Goal: Task Accomplishment & Management: Manage account settings

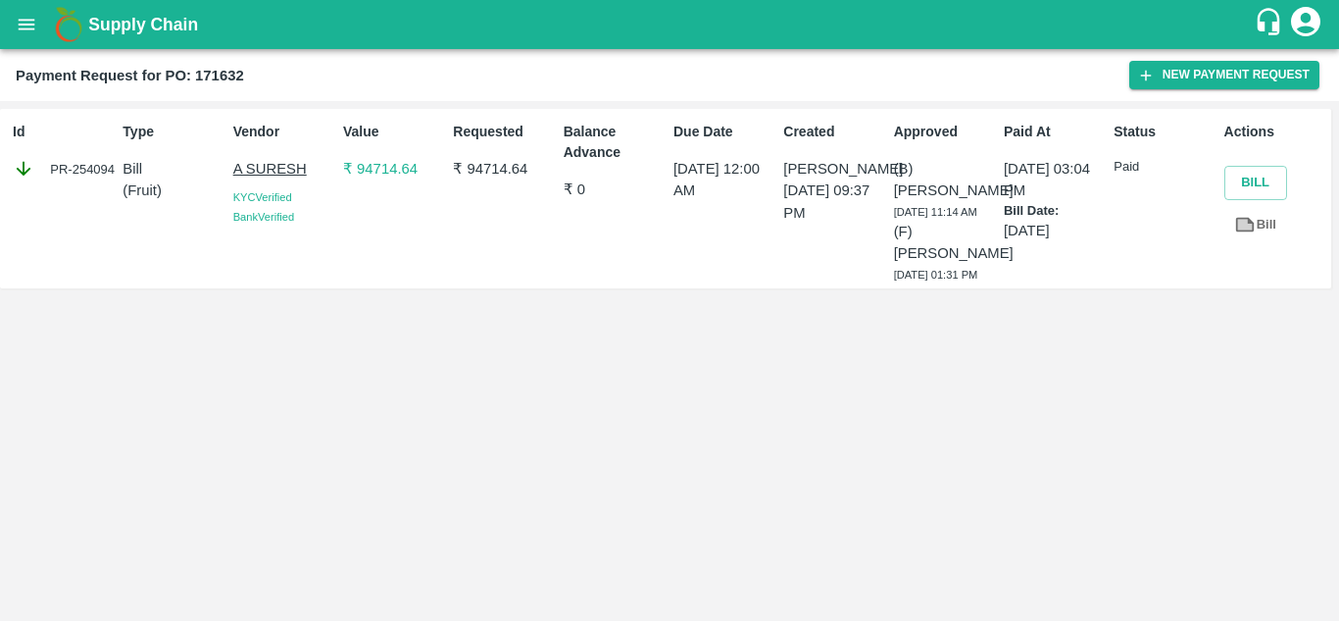
click at [37, 15] on icon "open drawer" at bounding box center [27, 25] width 22 height 22
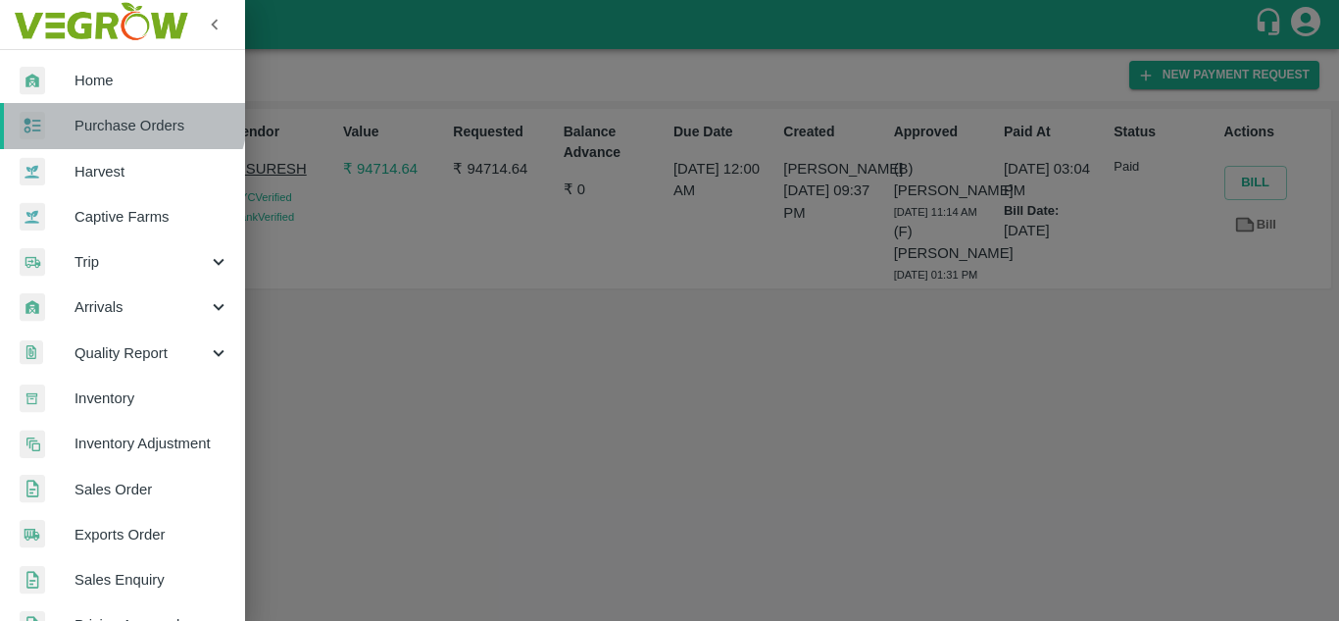
click at [95, 105] on link "Purchase Orders" at bounding box center [122, 125] width 245 height 45
click at [95, 105] on div at bounding box center [669, 310] width 1339 height 621
click at [95, 105] on link "Purchase Orders" at bounding box center [122, 125] width 245 height 45
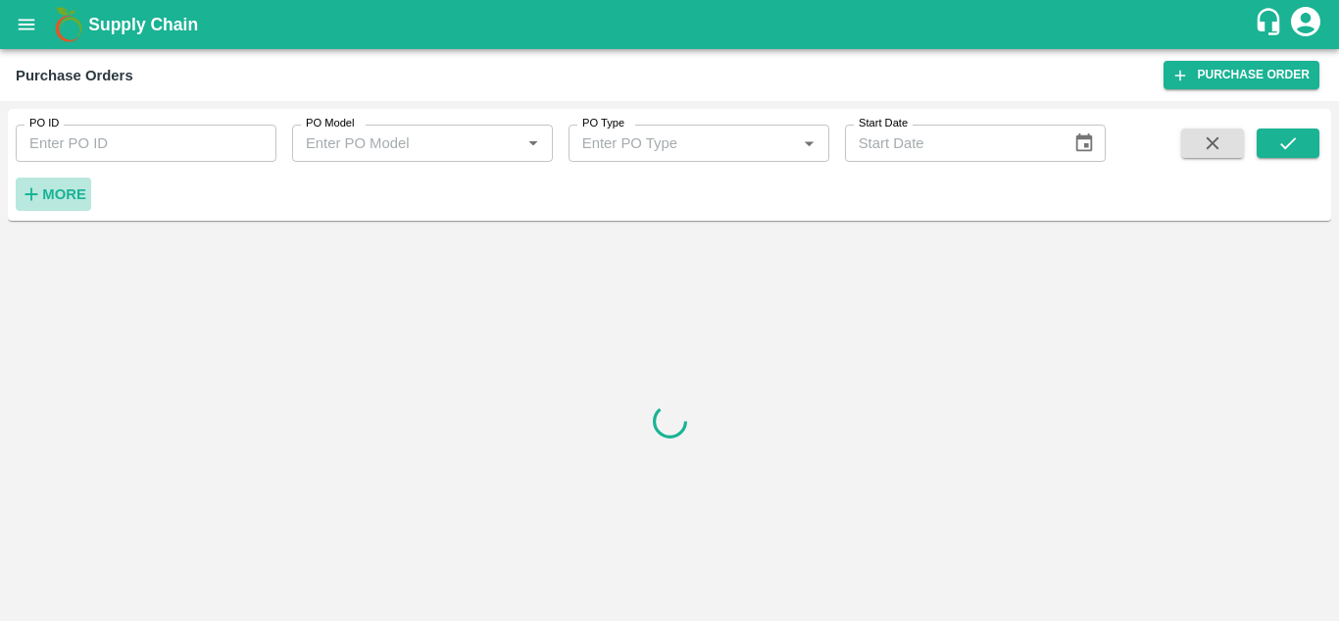
click at [32, 207] on button "More" at bounding box center [53, 193] width 75 height 33
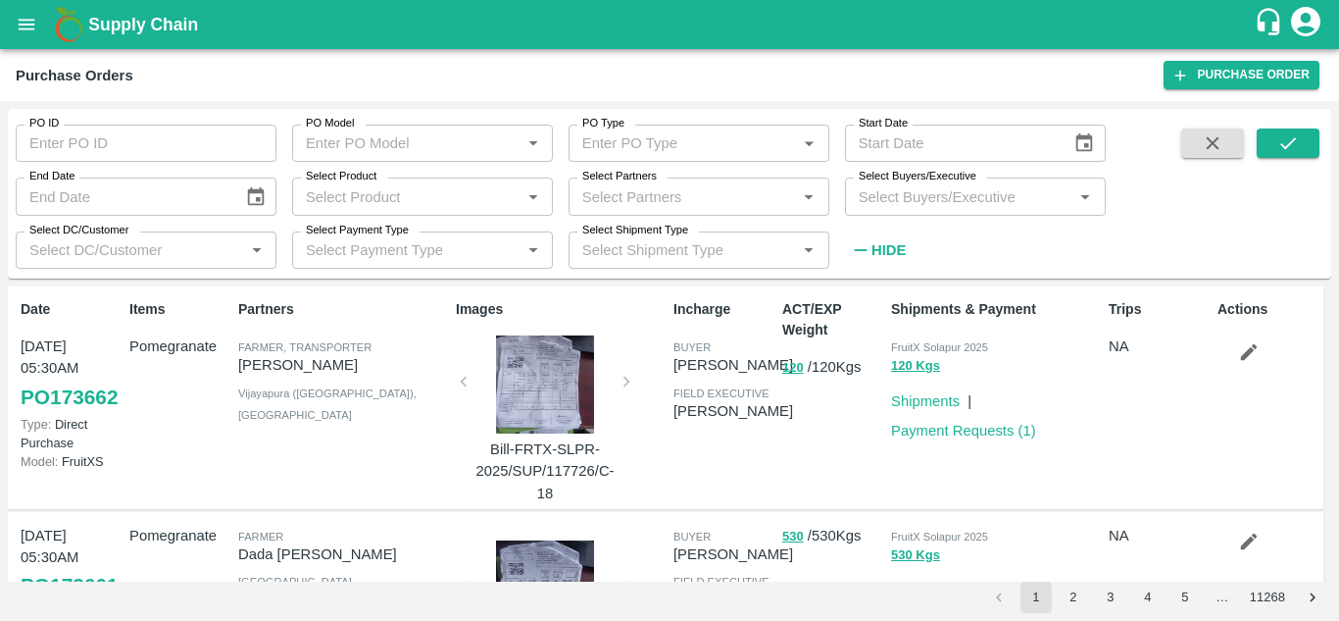
click at [901, 210] on div "Select Buyers/Executive   *" at bounding box center [975, 195] width 261 height 37
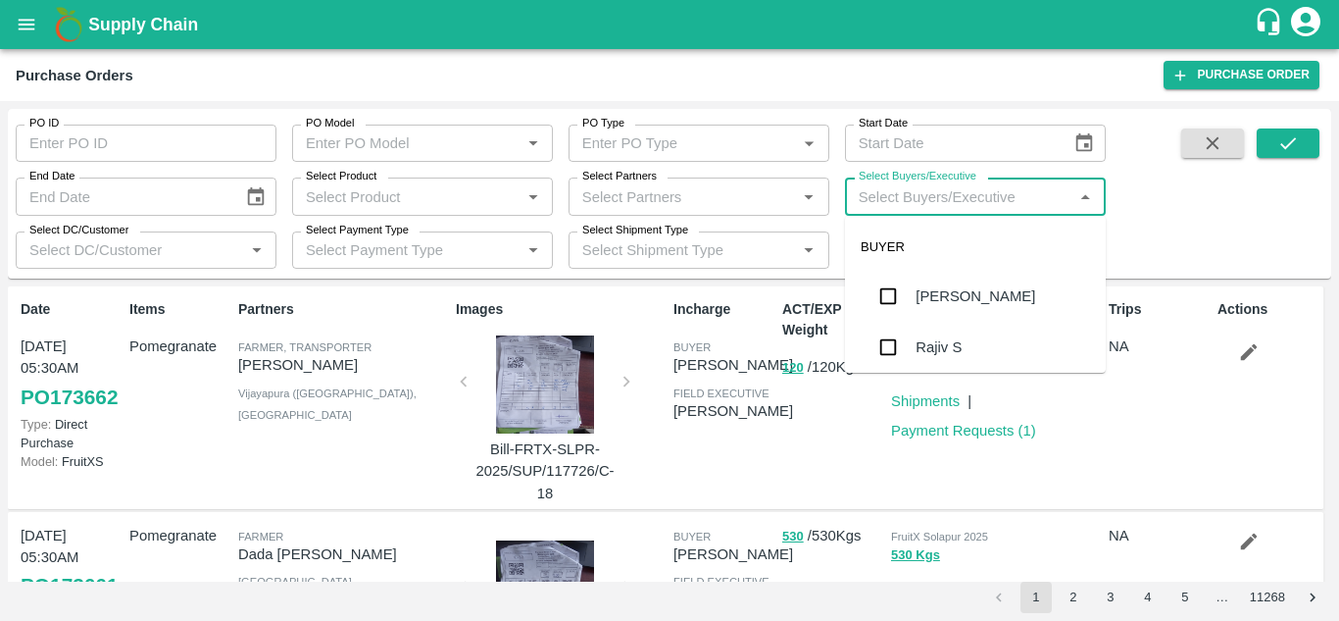
click at [901, 207] on input "Select Buyers/Executive" at bounding box center [959, 195] width 217 height 25
type input "saga"
click at [888, 285] on input "checkbox" at bounding box center [888, 295] width 39 height 39
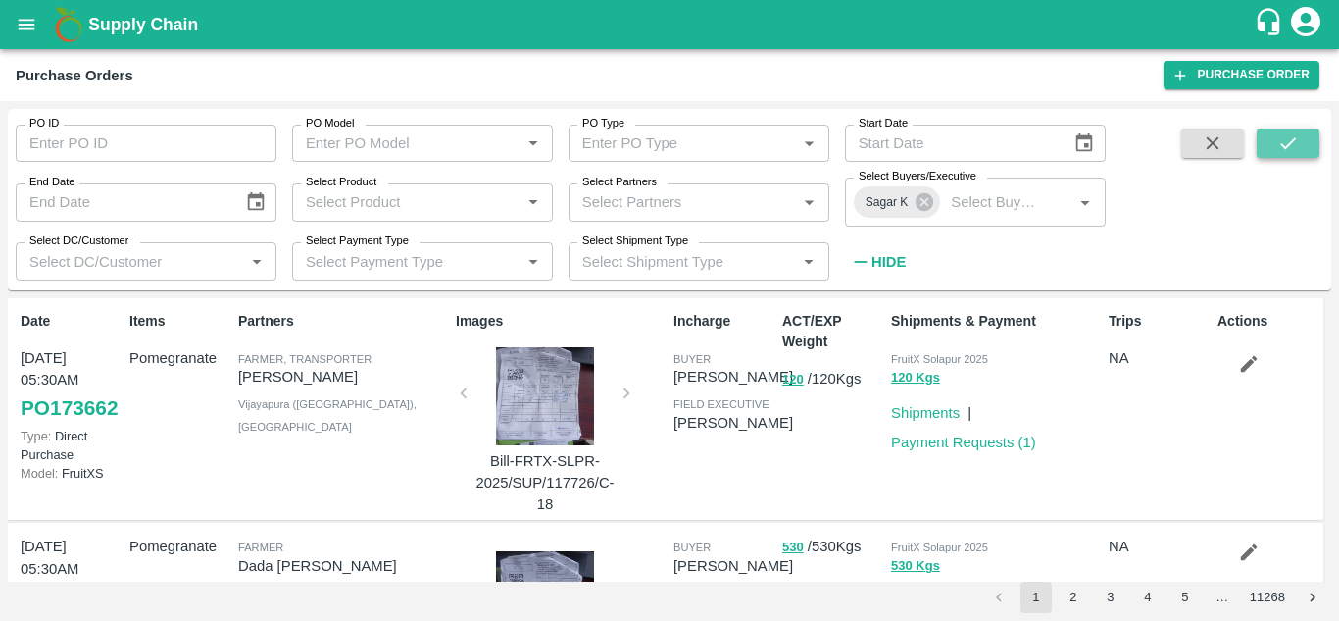
click at [1294, 146] on icon "submit" at bounding box center [1289, 143] width 22 height 22
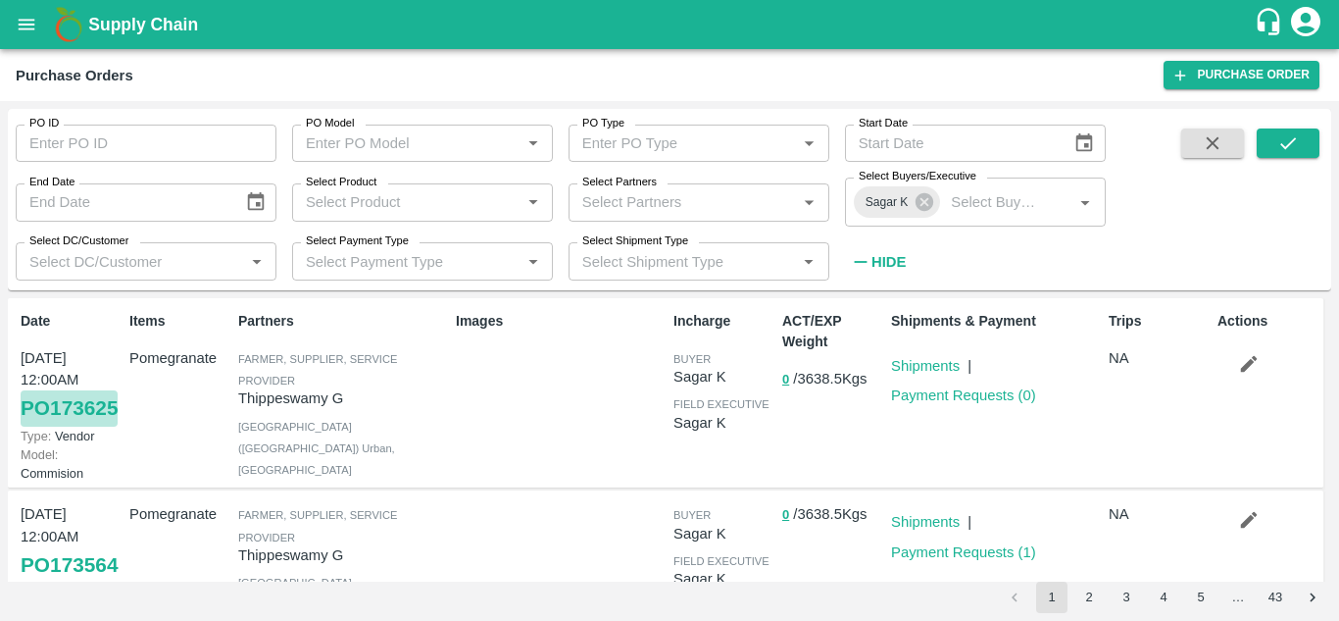
click at [80, 426] on link "PO 173625" at bounding box center [69, 407] width 97 height 35
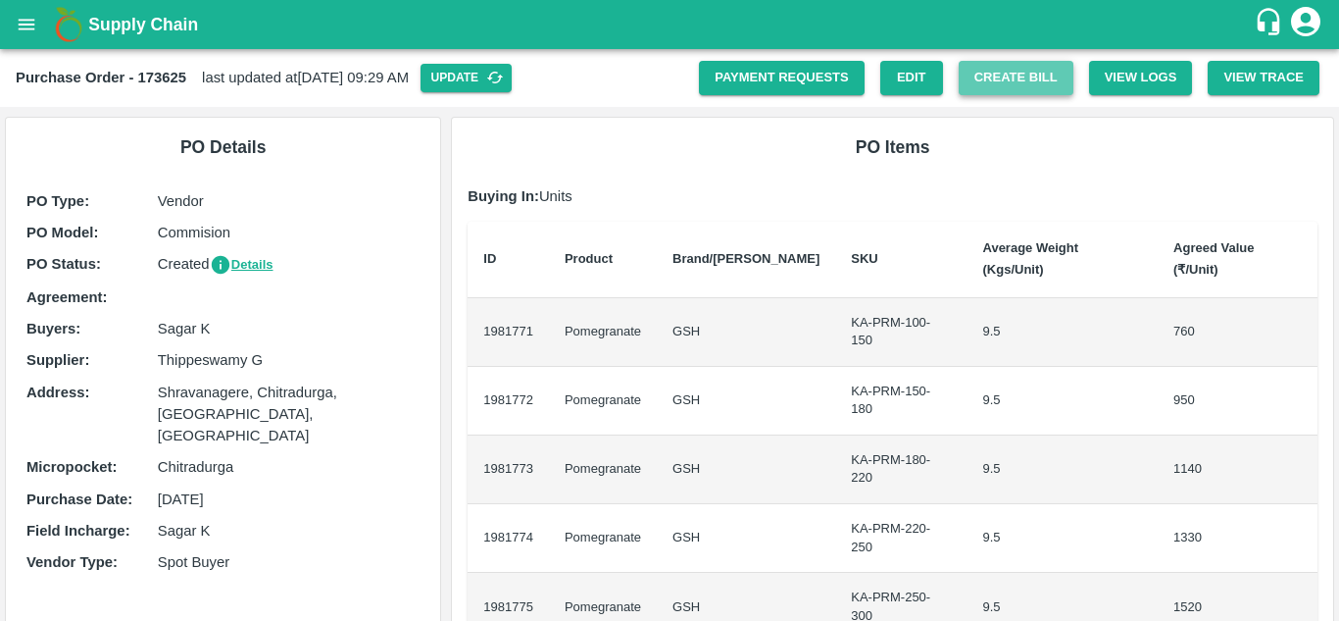
click at [1024, 80] on button "Create Bill" at bounding box center [1016, 78] width 115 height 34
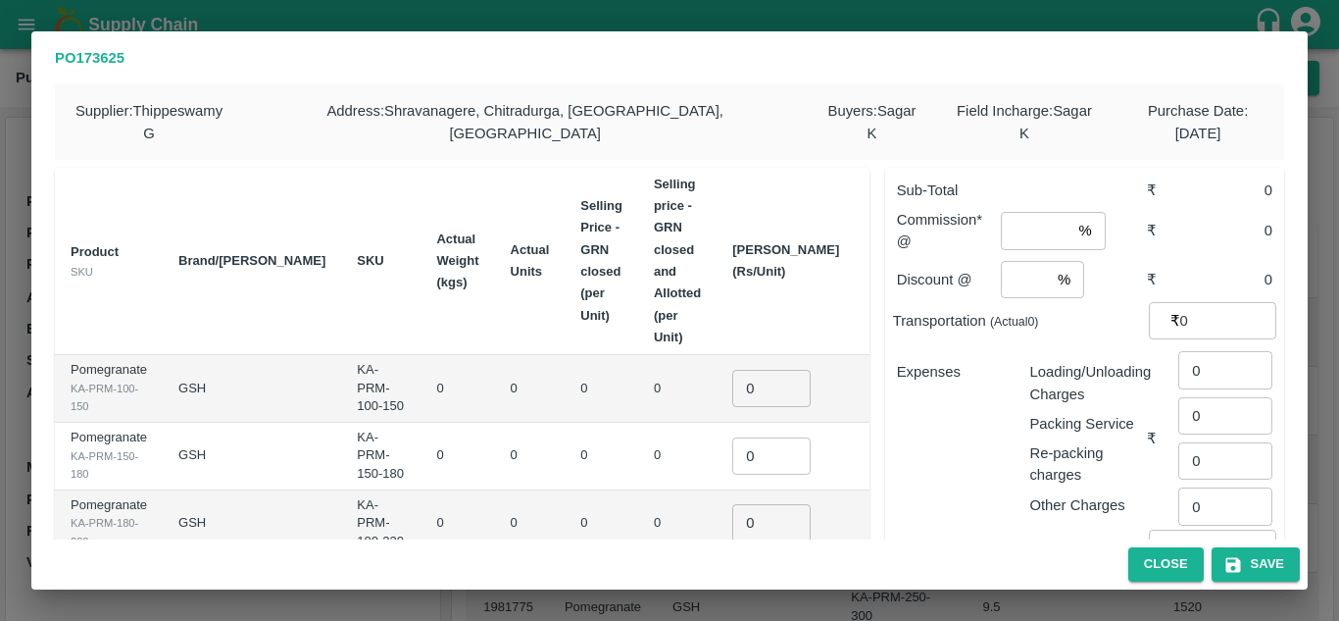
click at [930, 22] on div "PO 173625 Supplier : [PERSON_NAME] G Address : [GEOGRAPHIC_DATA], [GEOGRAPHIC_D…" at bounding box center [669, 310] width 1339 height 621
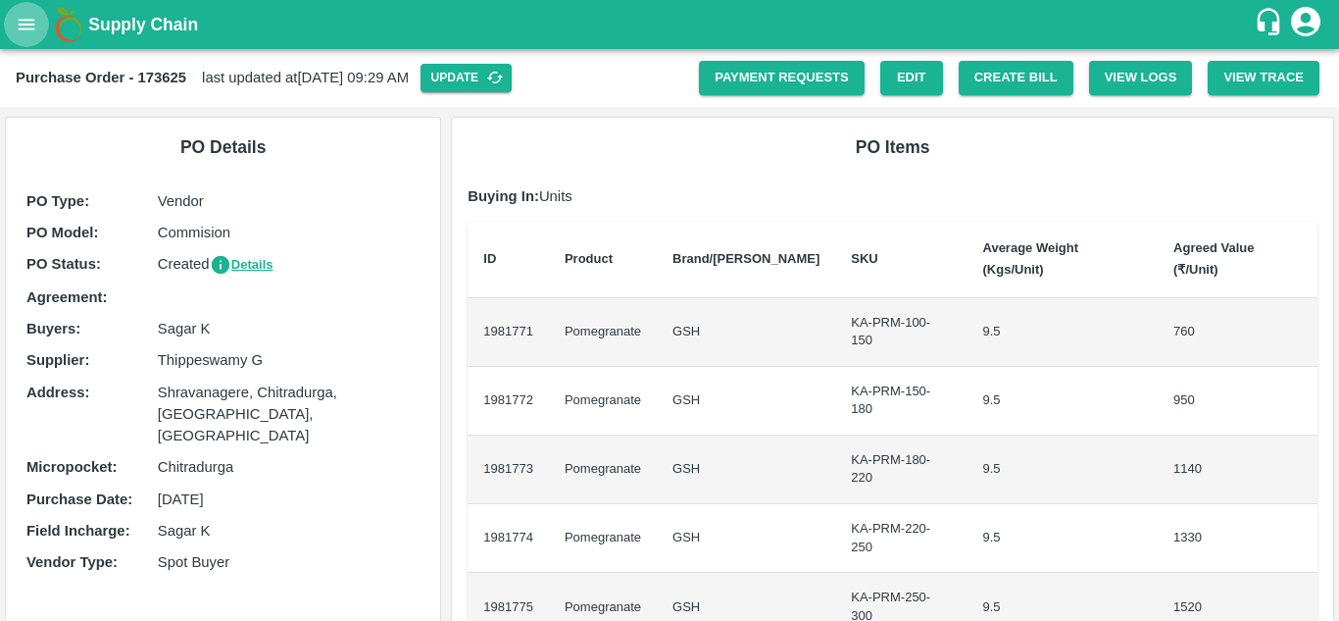
click at [25, 23] on icon "open drawer" at bounding box center [27, 25] width 22 height 22
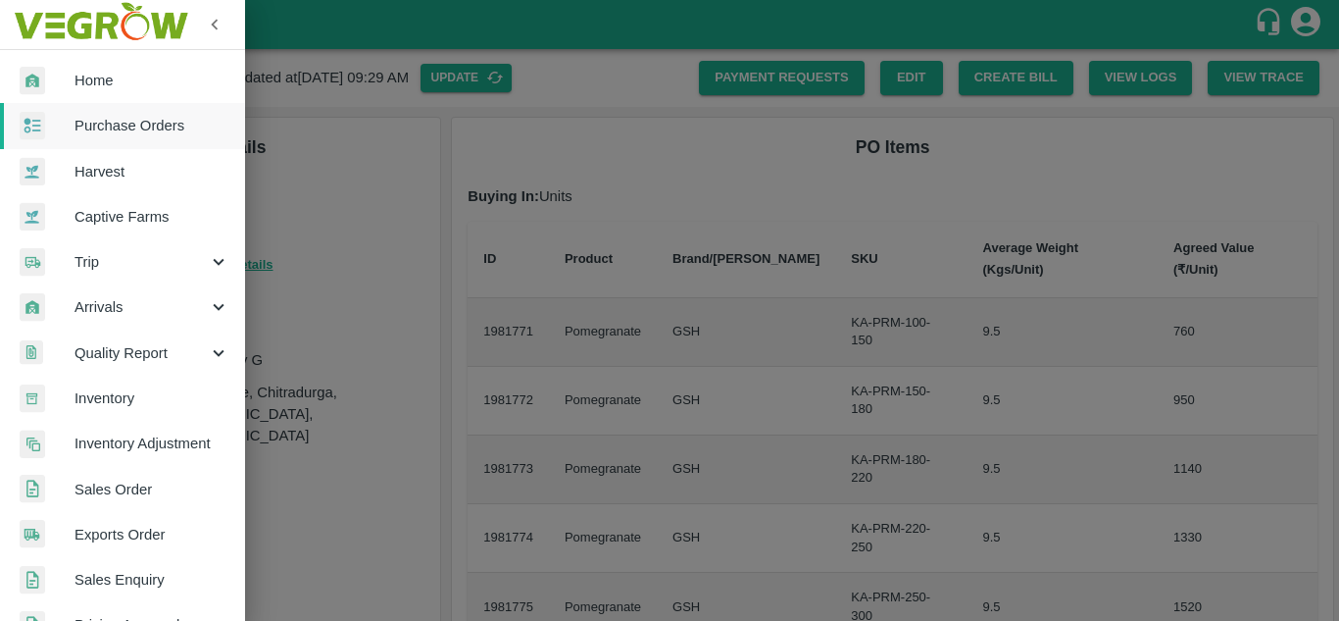
click at [300, 157] on div at bounding box center [669, 310] width 1339 height 621
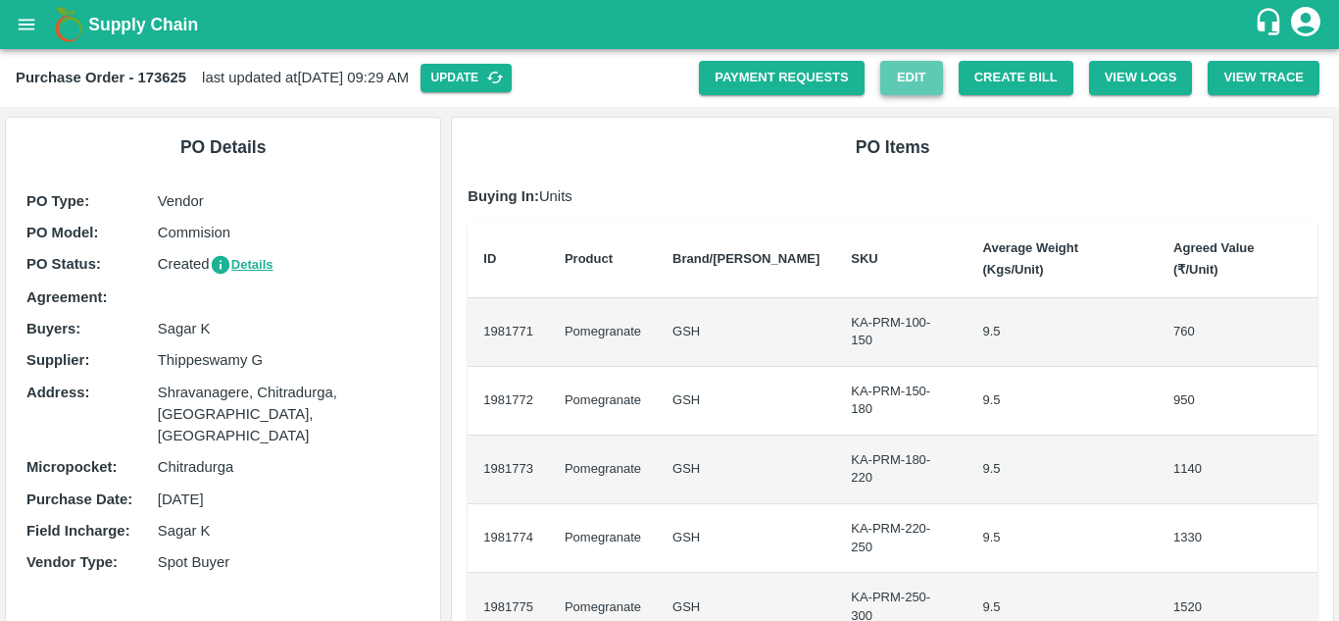
click at [896, 71] on link "Edit" at bounding box center [911, 78] width 63 height 34
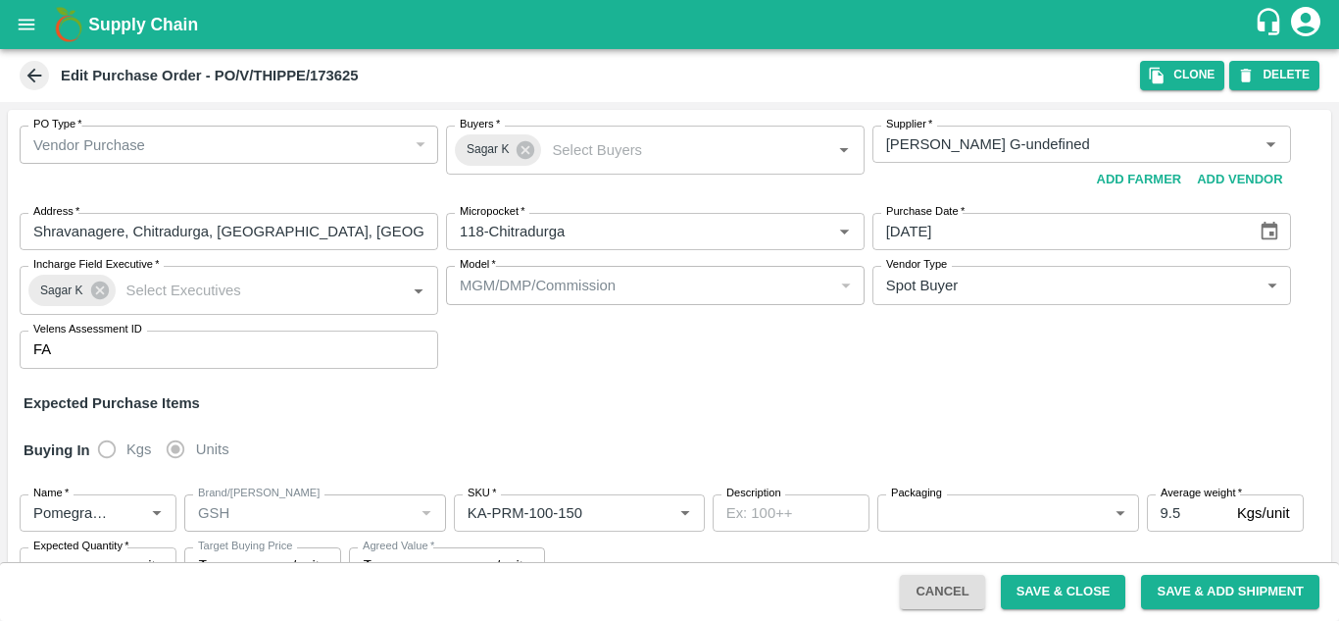
type input "Thippeswamy G-undefined"
type input "118-Chitradurga"
type input "Pomegranate"
type input "GSH"
type input "KA-PRM-100-150"
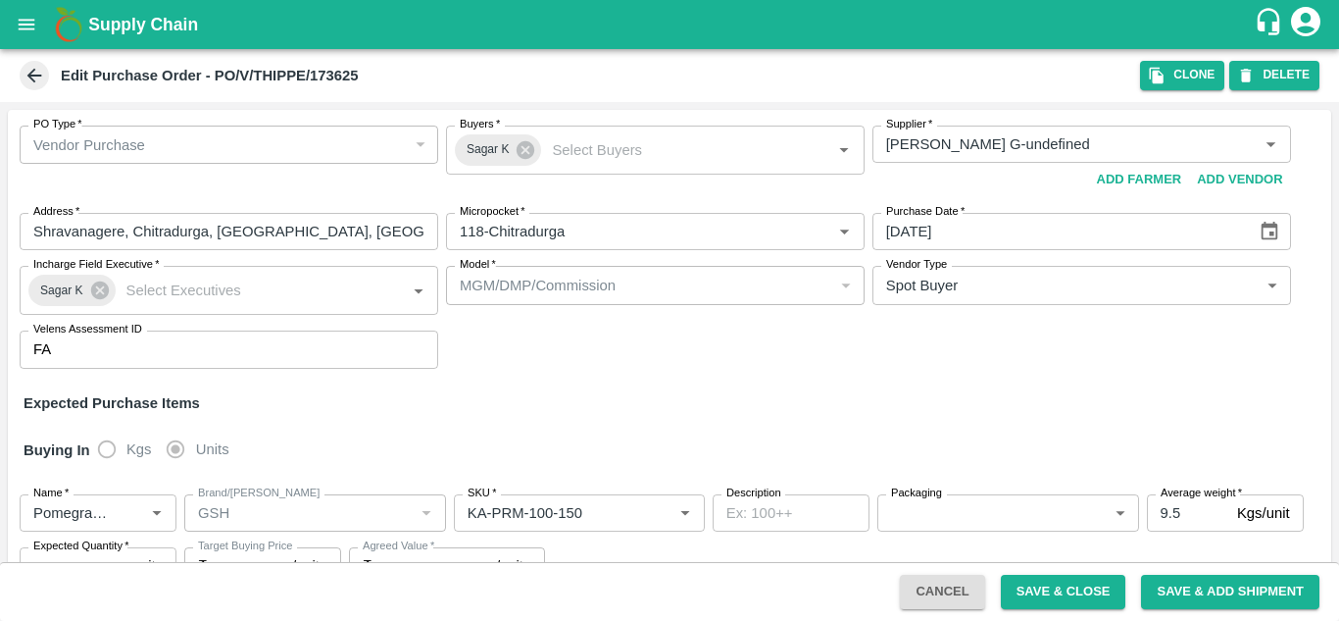
type input "NA"
type input "Pomegranate"
type input "GSH"
type input "KA-PRM-150-180"
type input "NA"
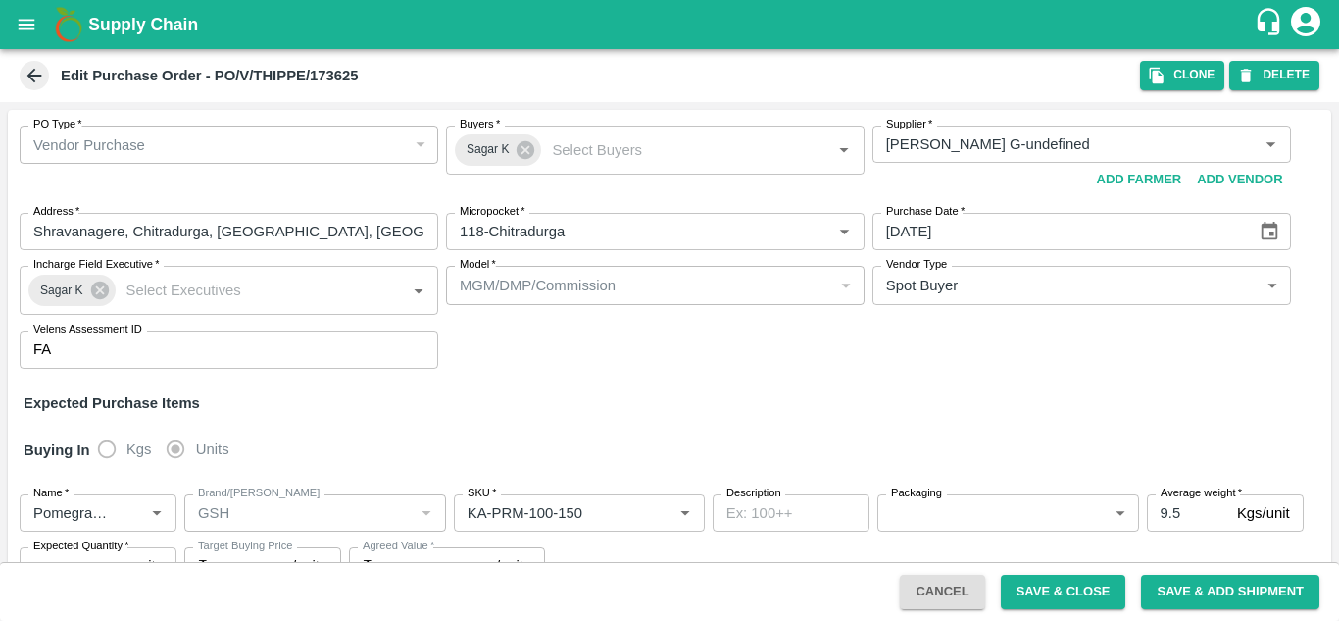
type input "Pomegranate"
type input "GSH"
type input "KA-PRM-180-220"
type input "NA"
type input "Pomegranate"
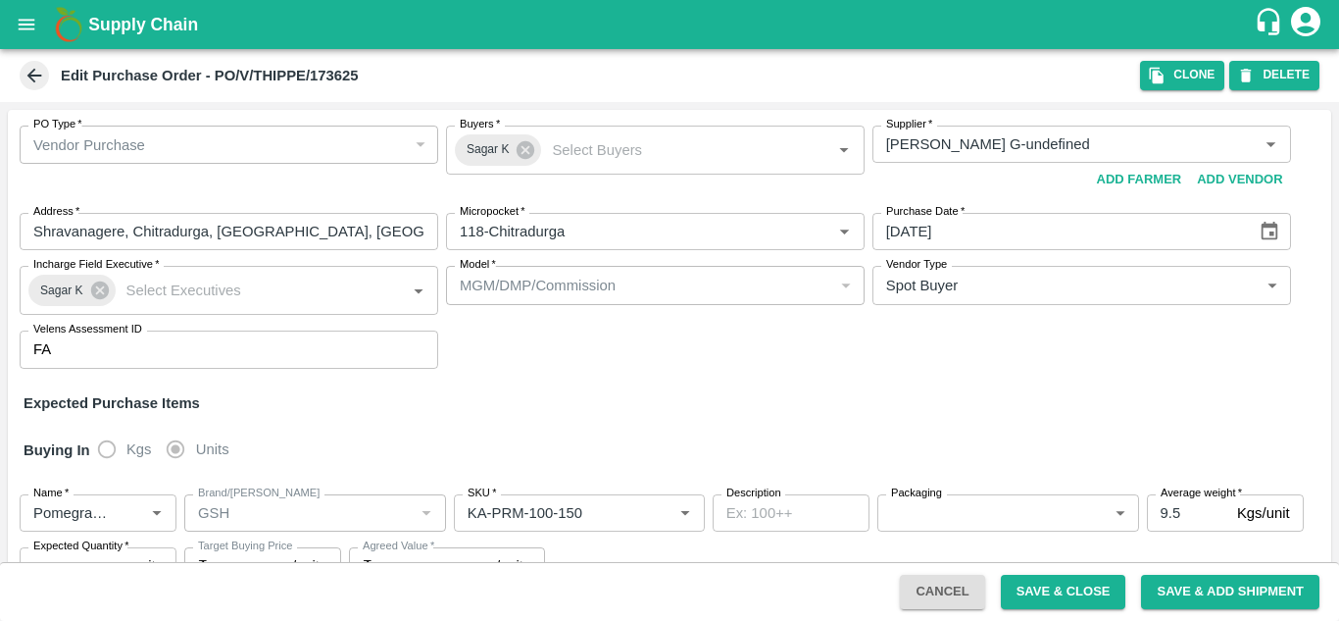
type input "GSH"
type input "KA-PRM-220-250"
type input "NA"
type input "Pomegranate"
type input "GSH"
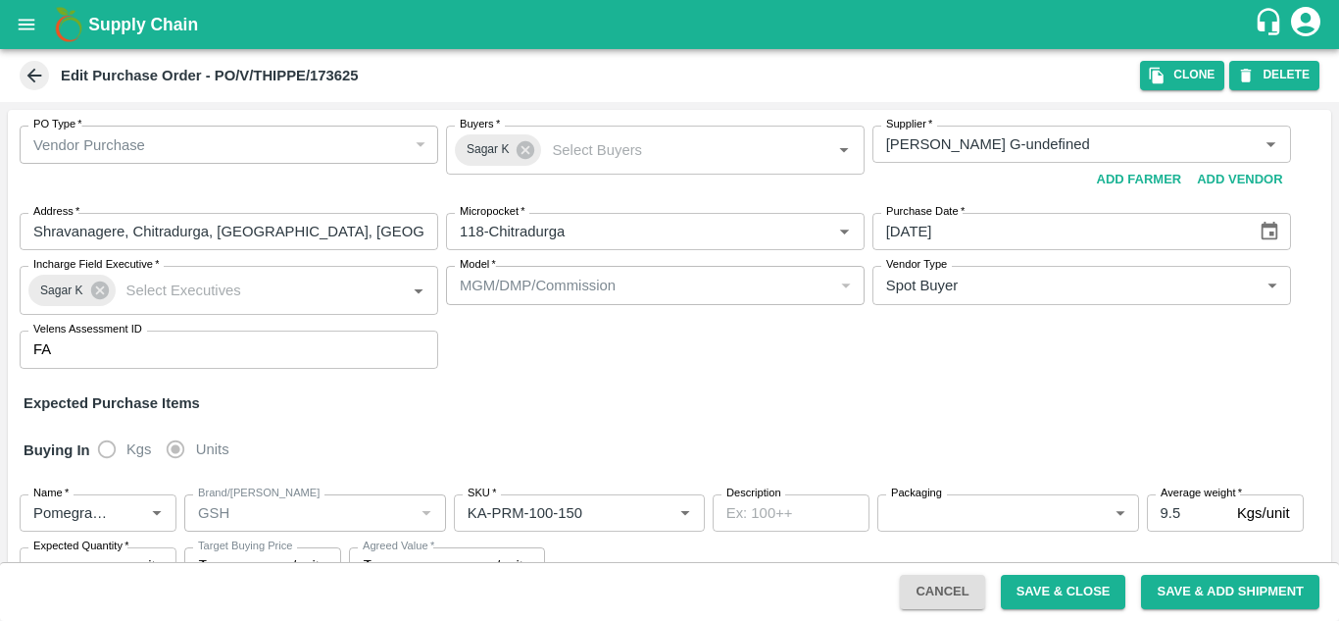
type input "KA-PRM-250-300"
type input "NA"
type input "Pomegranate"
type input "GSH"
type input "KA-PRM-300-350"
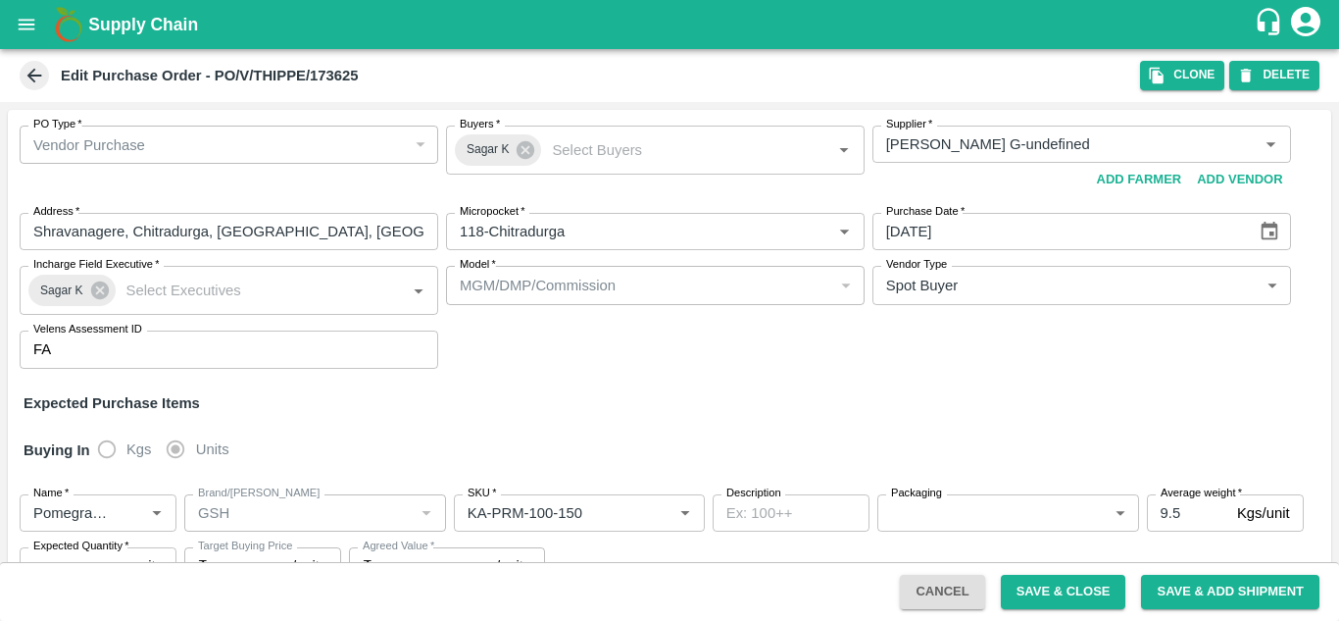
type input "NA"
type input "Pomegranate"
type input "GSH"
type input "KA-PRM-350-400"
type input "NA"
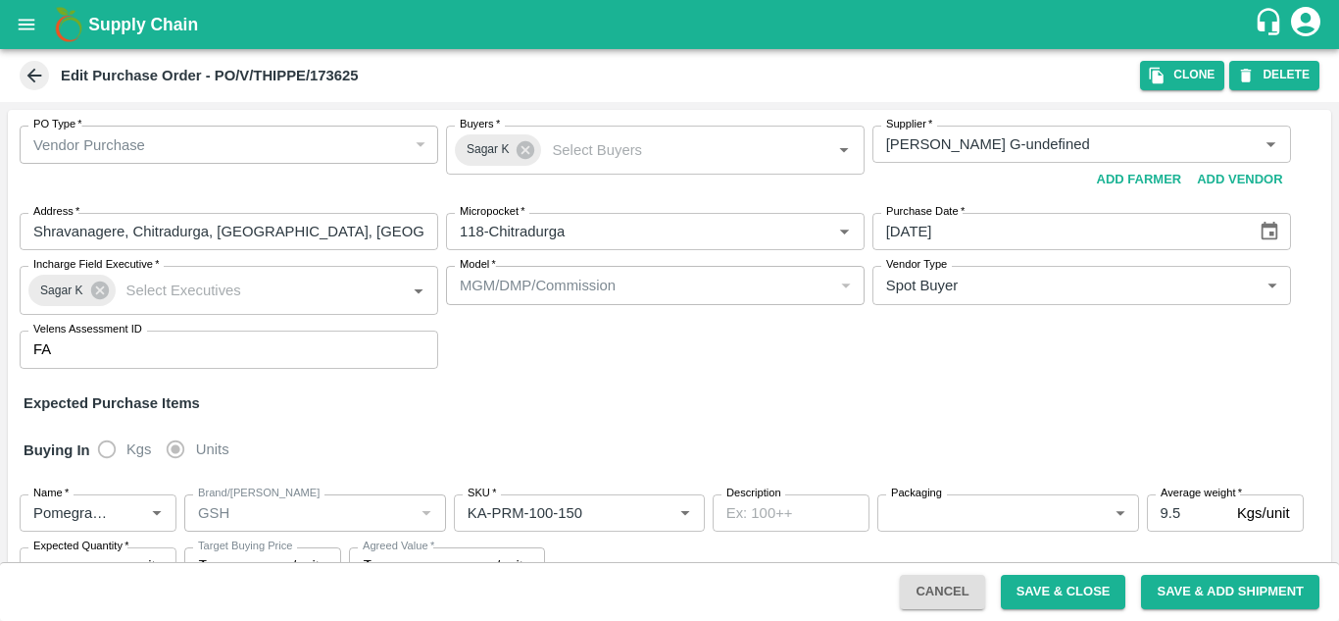
type input "Pomegranate"
type input "GSH"
type input "KA-SUPR-180++"
type input "NA"
type input "Pomegranate"
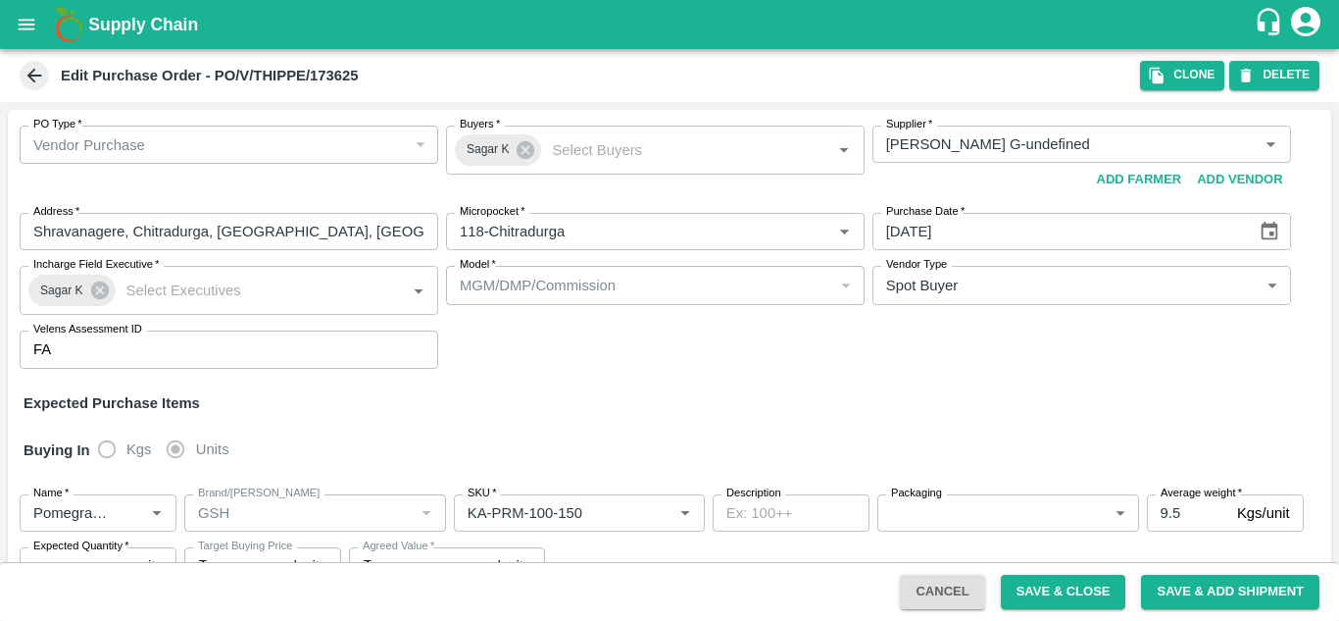
type input "GSH"
type input "KA-SUPR-100++"
type input "NA"
type input "Pomegranate"
type input "GSH"
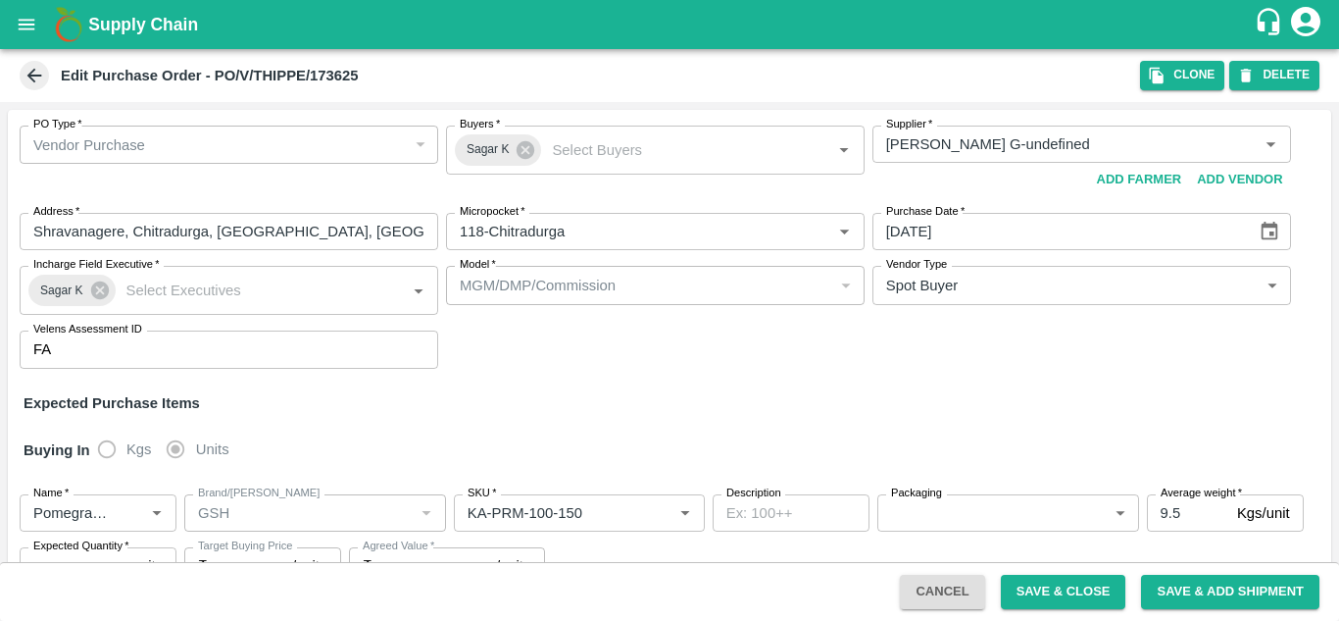
type input "KA-Loose A"
type input "NA"
type input "Pomegranate"
type input "GSH"
type input "KA-Green"
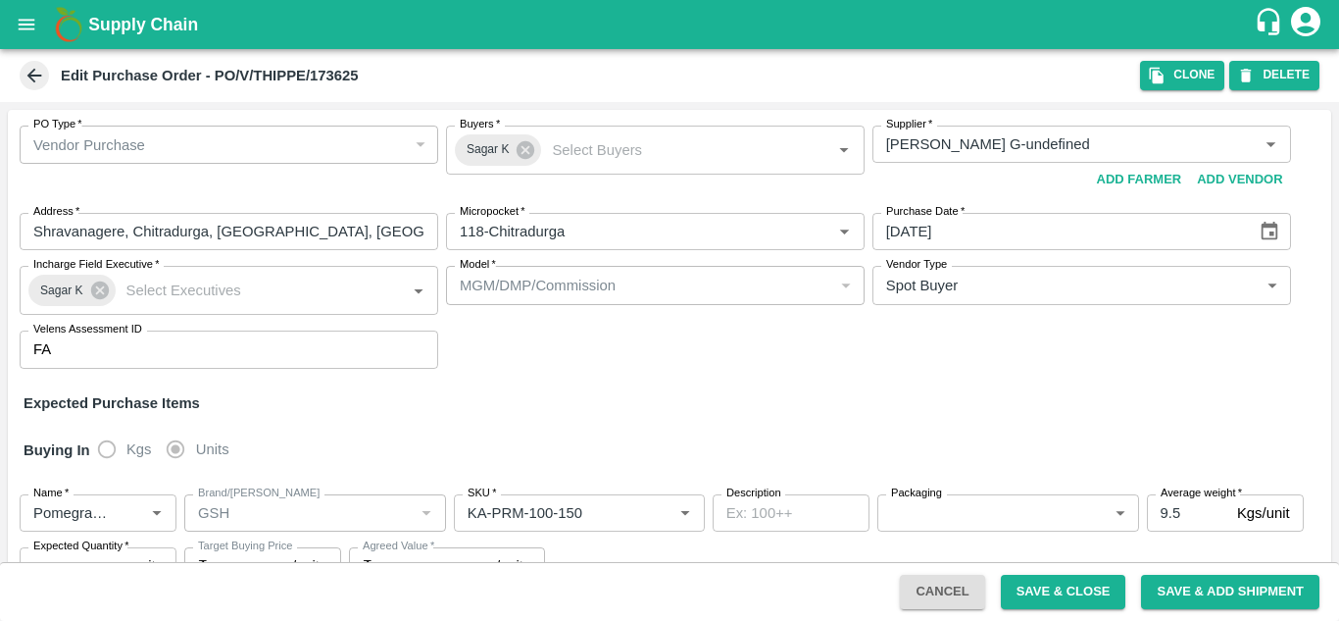
type input "NA"
type input "Pomegranate"
type input "GSH"
type input "KA-PRM-180++"
type input "NA"
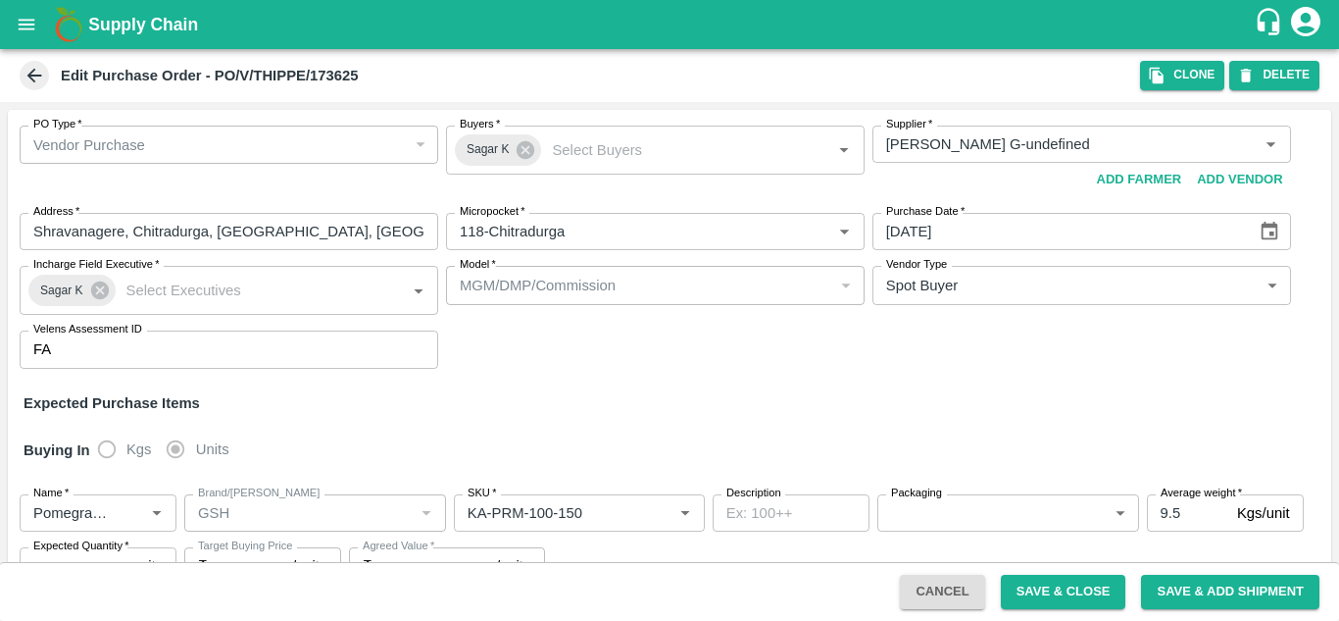
type input "Pomegranate"
type input "GSH"
type input "KA-Damage Fruit"
type input "NA"
type input "Pomegranate"
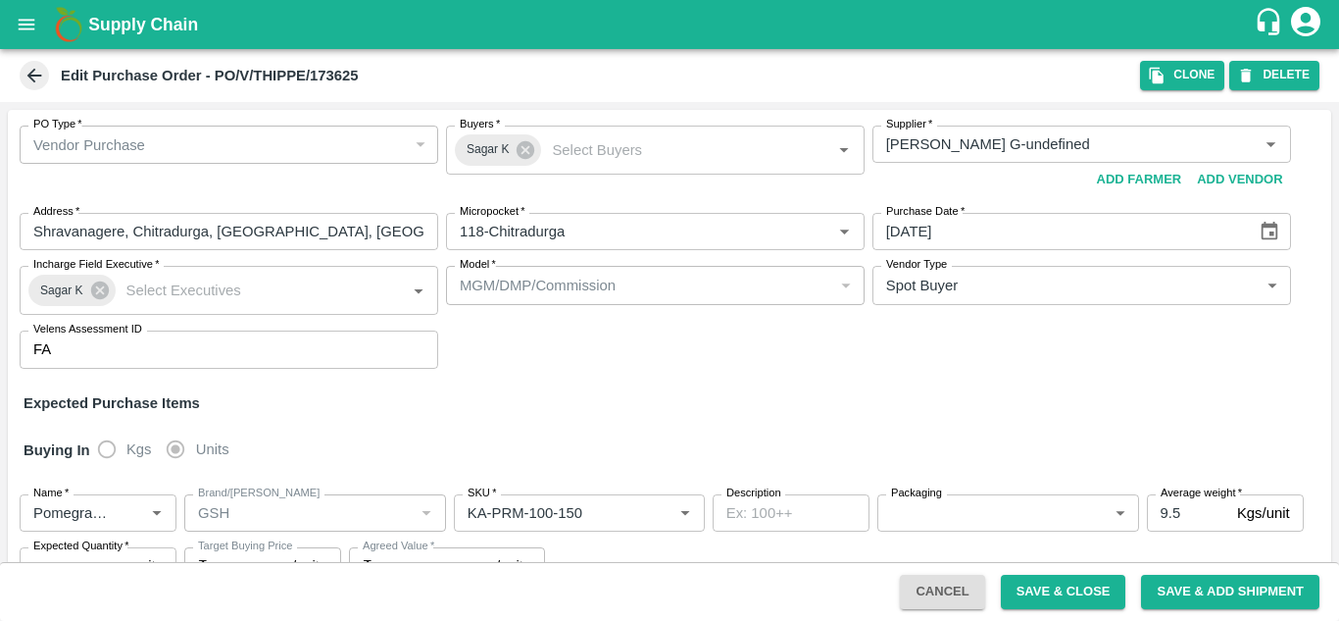
type input "GSH"
type input "KA-Loose B"
type input "NA"
click at [22, 38] on button "open drawer" at bounding box center [26, 24] width 45 height 45
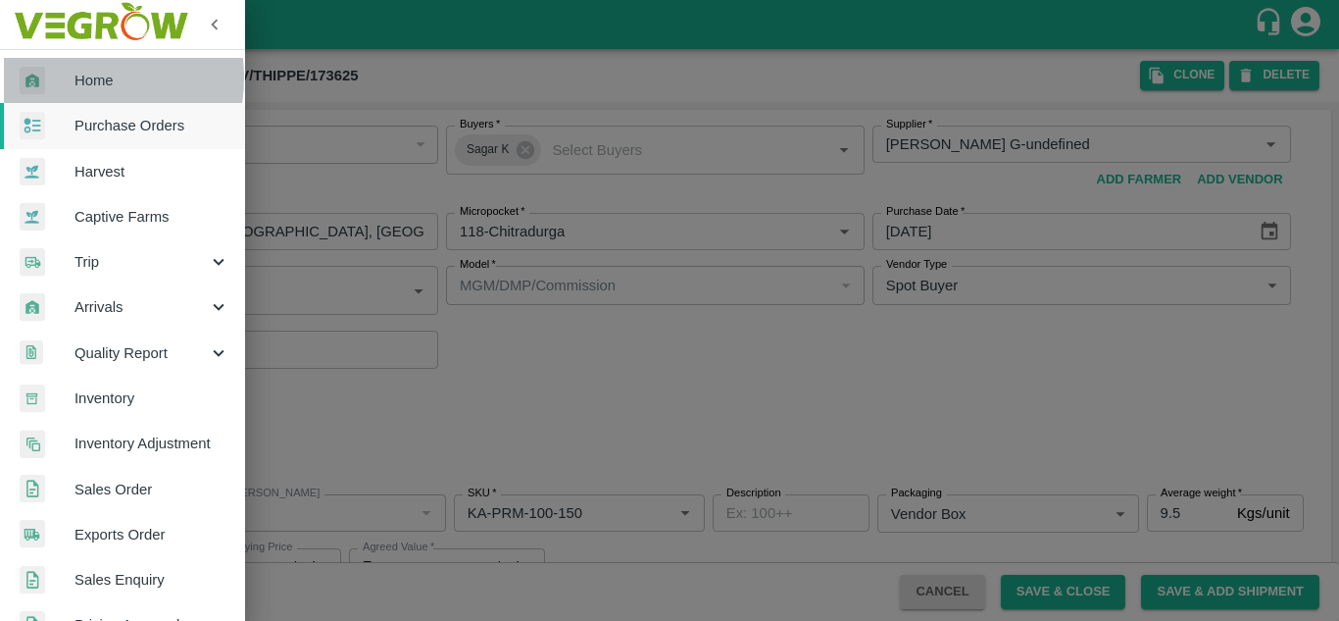
click at [67, 77] on div at bounding box center [47, 81] width 55 height 28
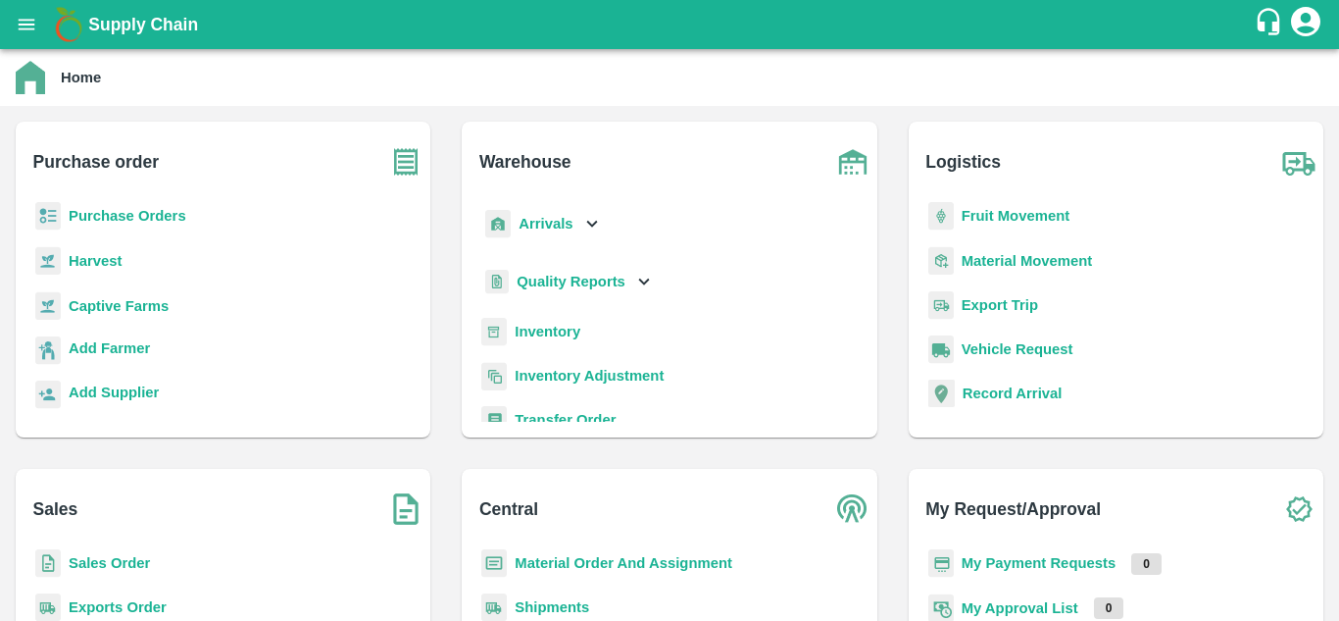
click at [151, 209] on b "Purchase Orders" at bounding box center [128, 216] width 118 height 16
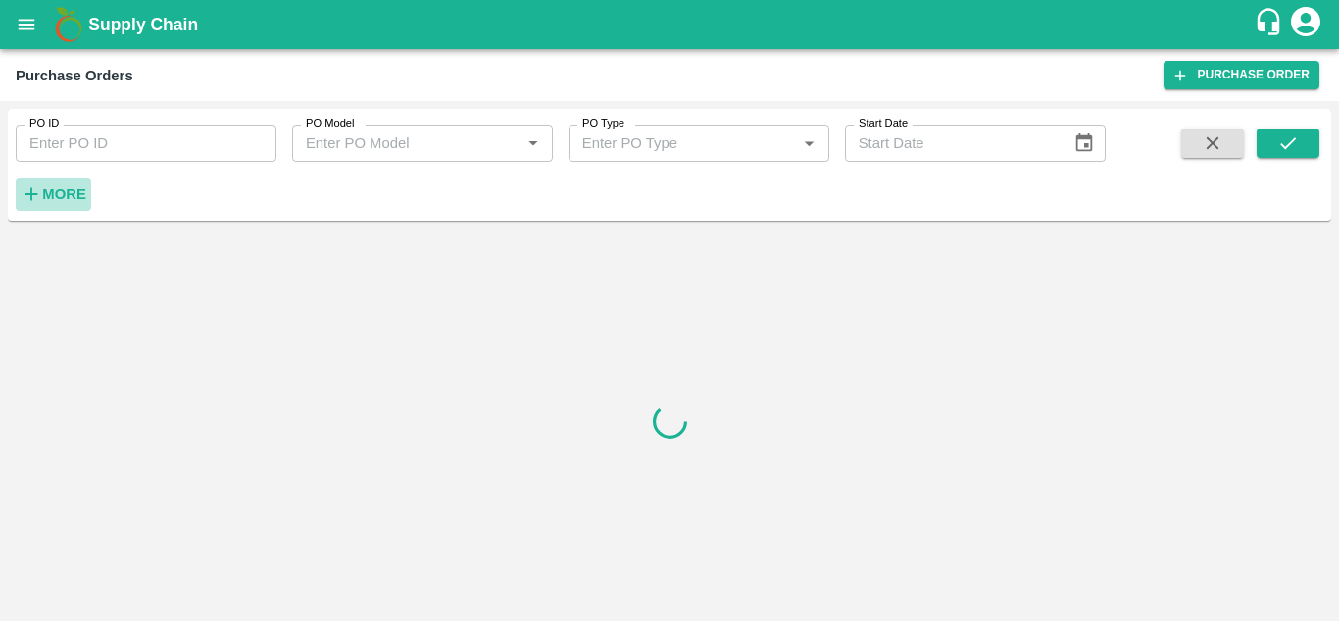
click at [87, 199] on button "More" at bounding box center [53, 193] width 75 height 33
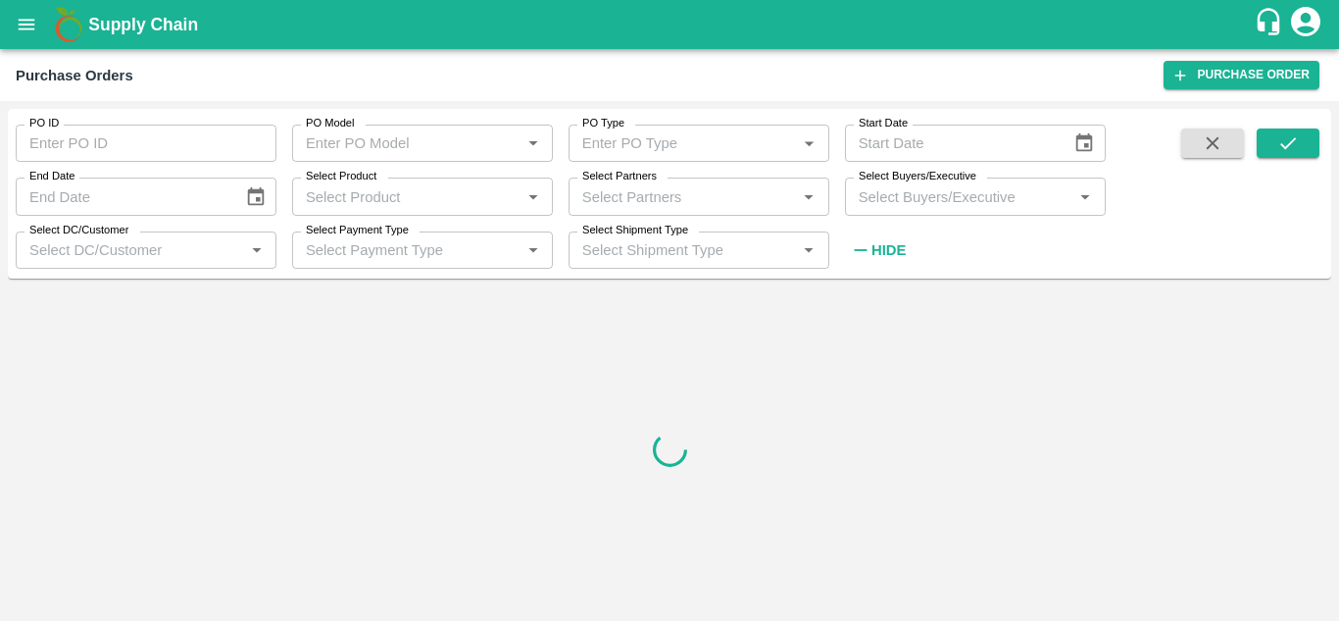
click at [928, 195] on input "Select Buyers/Executive" at bounding box center [959, 195] width 217 height 25
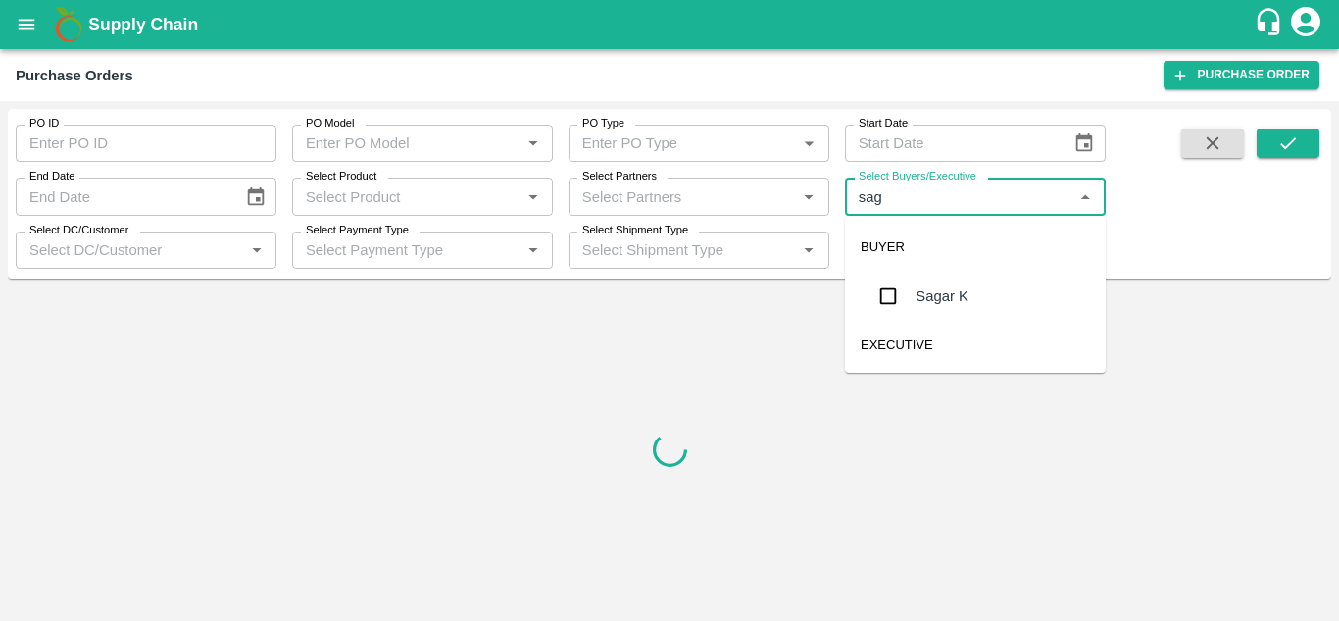
type input "saga"
click at [887, 302] on input "checkbox" at bounding box center [888, 295] width 39 height 39
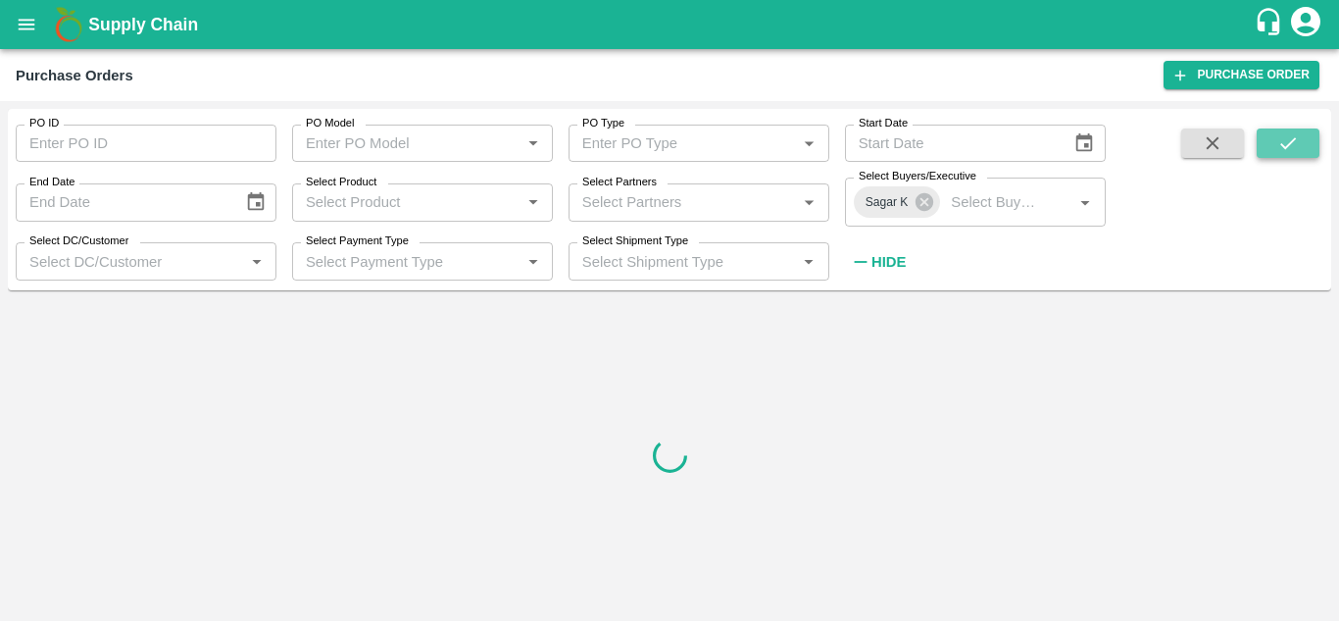
click at [1267, 146] on button "submit" at bounding box center [1288, 142] width 63 height 29
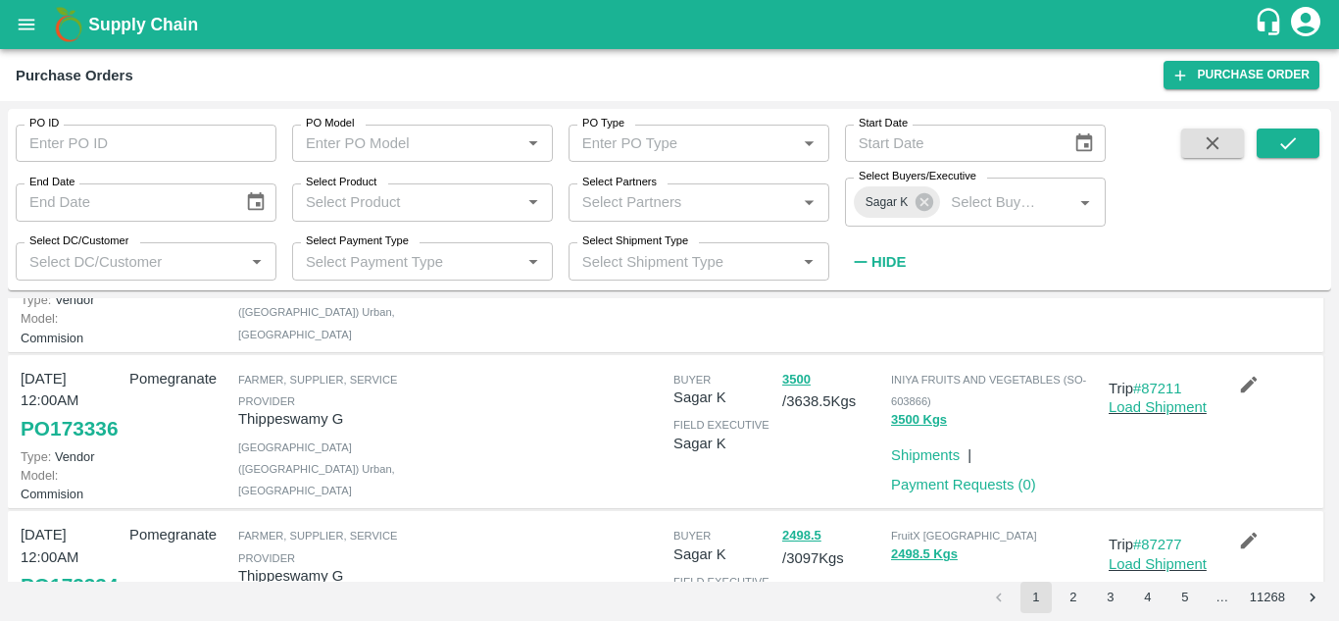
scroll to position [299, 0]
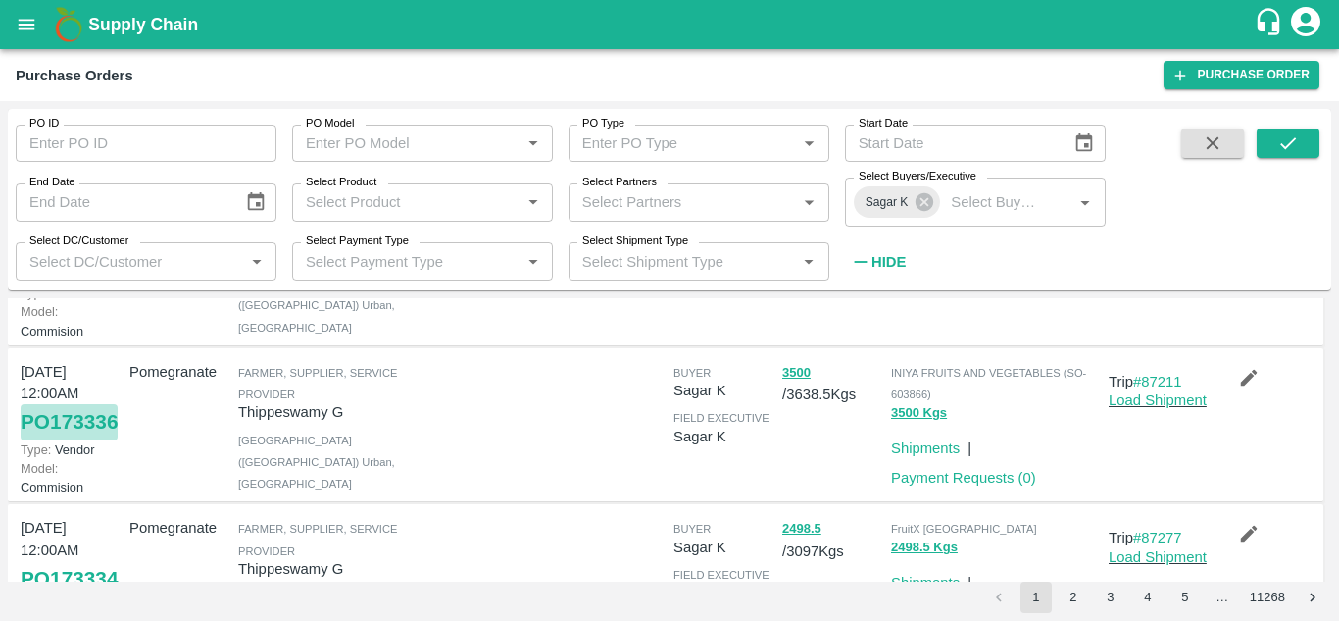
click at [60, 439] on link "PO 173336" at bounding box center [69, 421] width 97 height 35
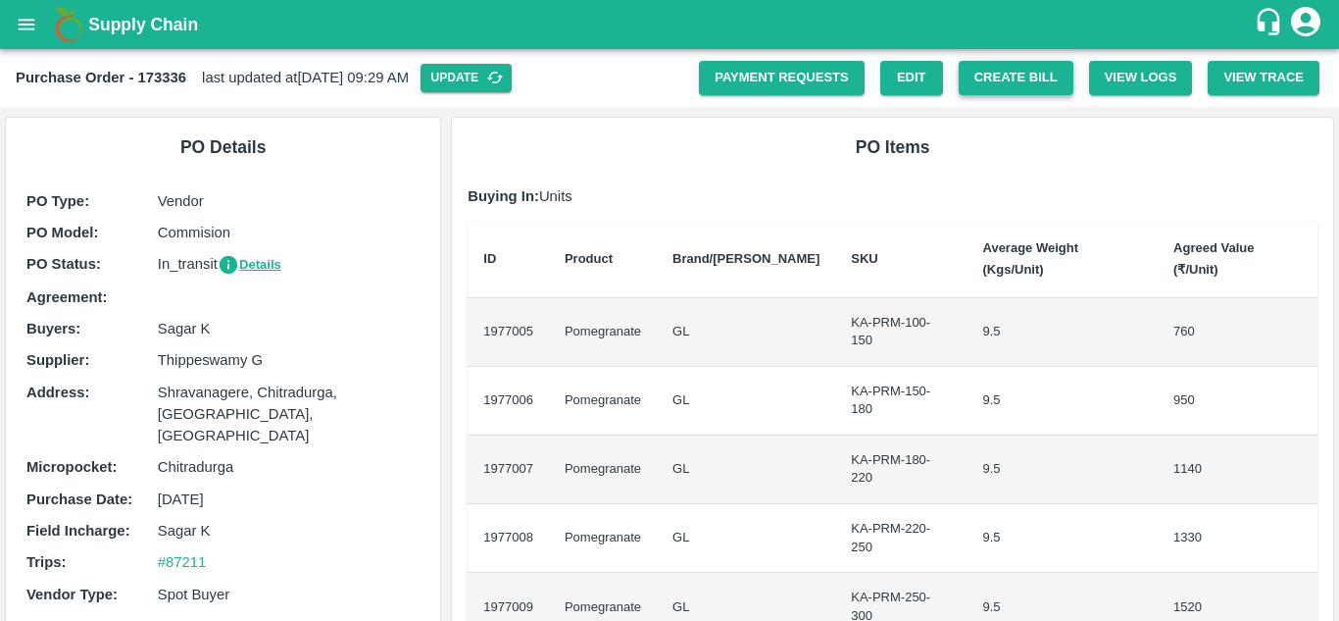
click at [1013, 83] on button "Create Bill" at bounding box center [1016, 78] width 115 height 34
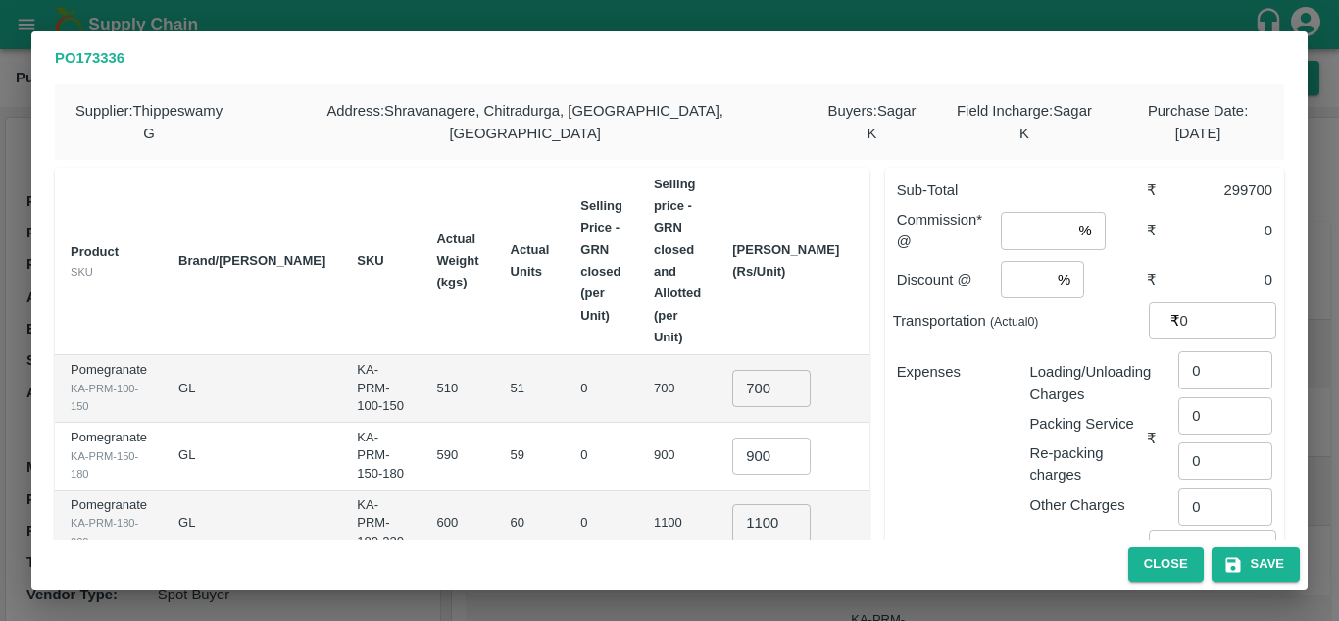
scroll to position [3, 0]
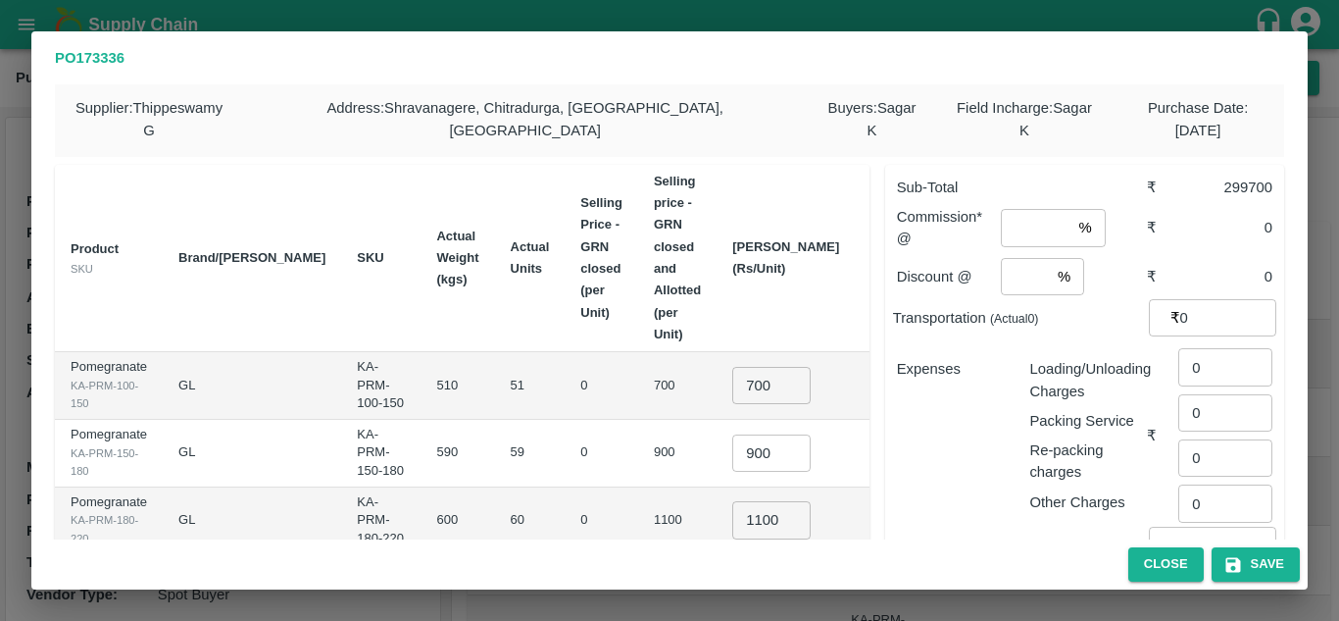
click at [745, 367] on input "700" at bounding box center [771, 385] width 78 height 37
type input "7"
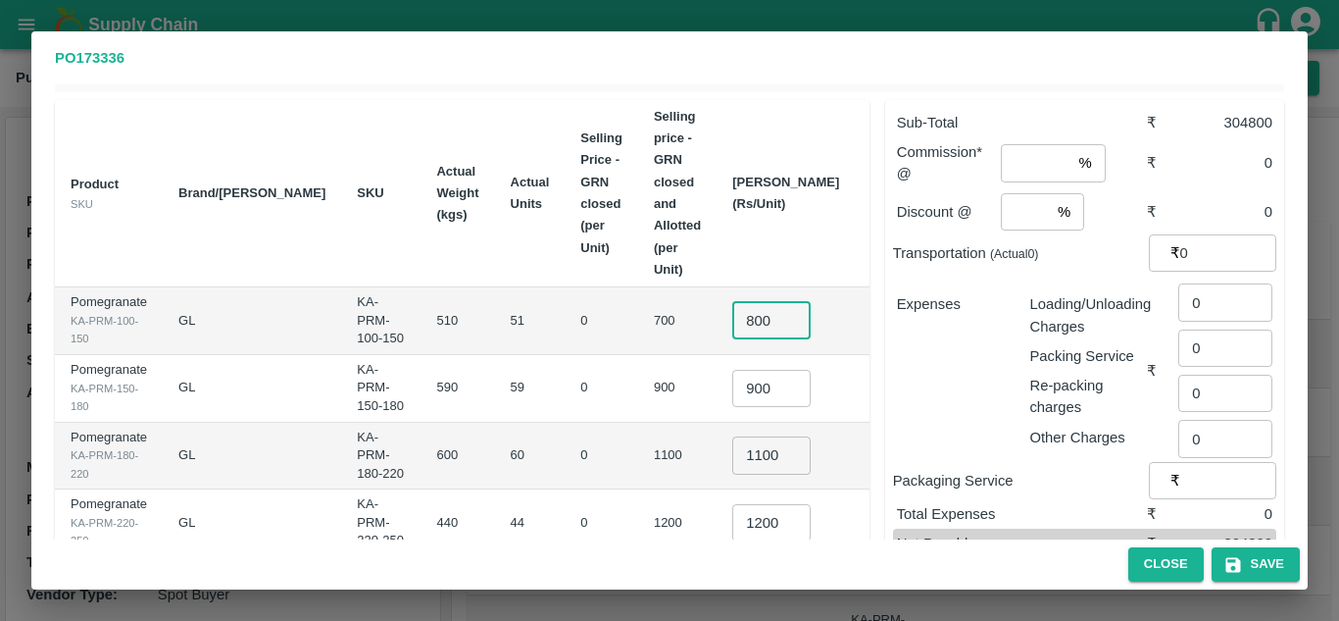
scroll to position [69, 0]
type input "800"
click at [1244, 570] on button "Save" at bounding box center [1256, 564] width 88 height 34
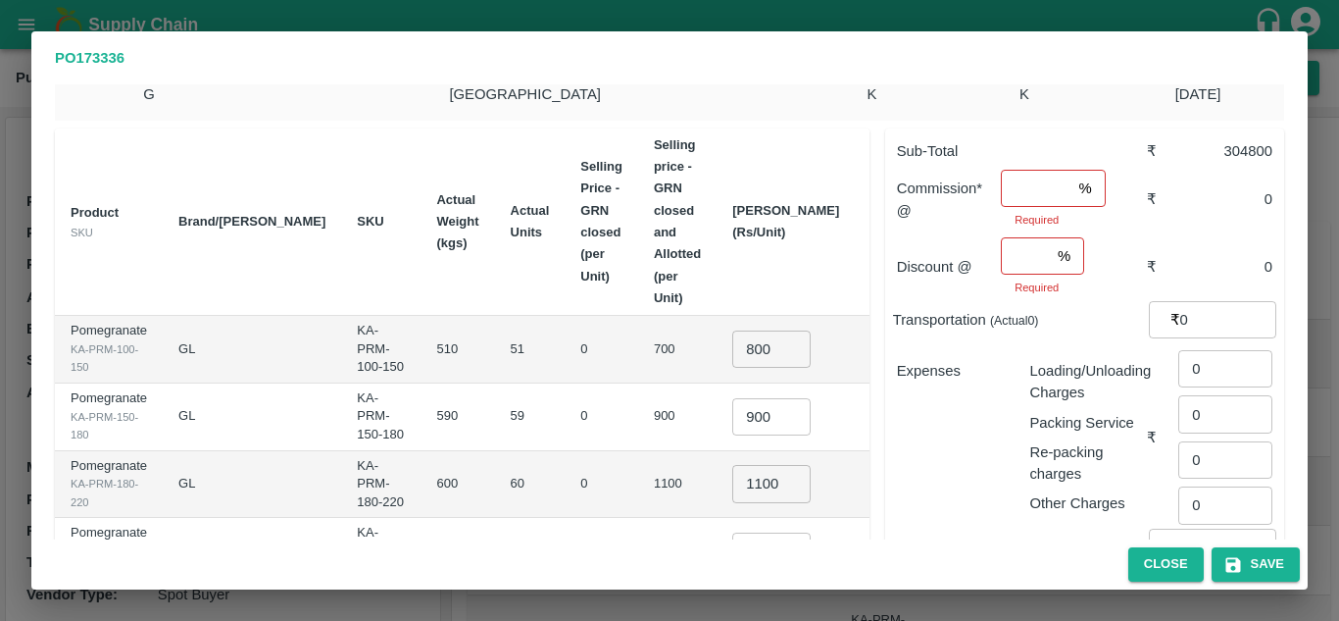
scroll to position [38, 0]
click at [744, 399] on input "900" at bounding box center [771, 417] width 78 height 37
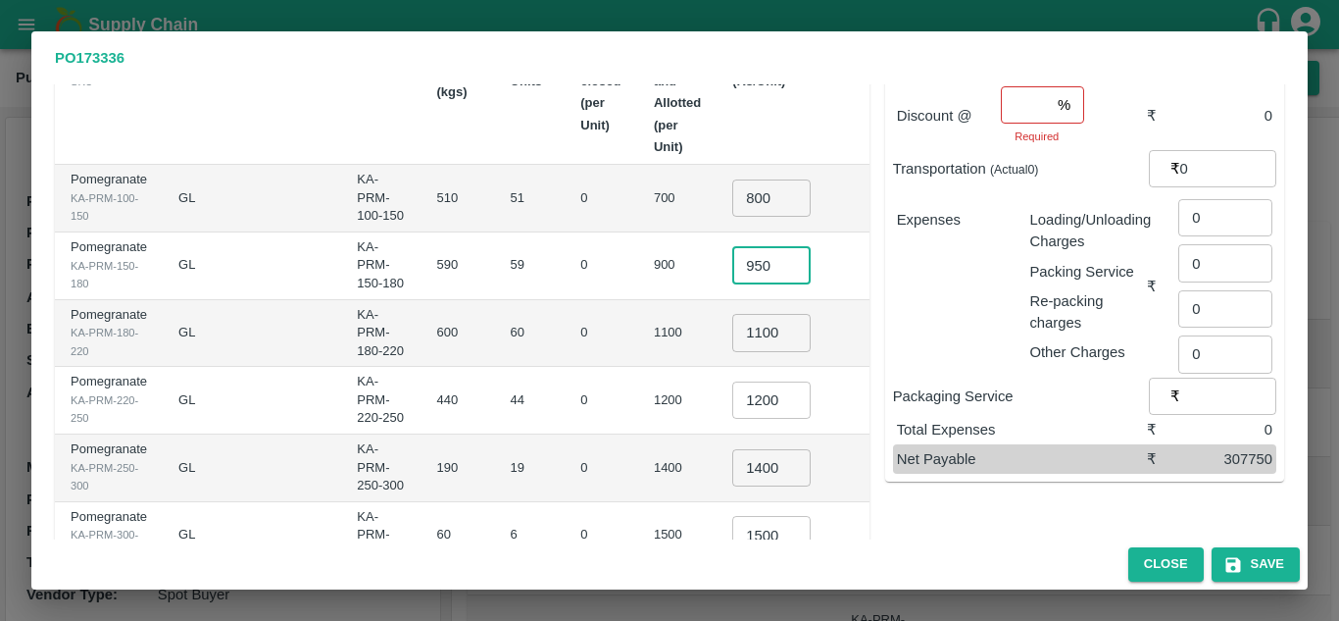
scroll to position [194, 0]
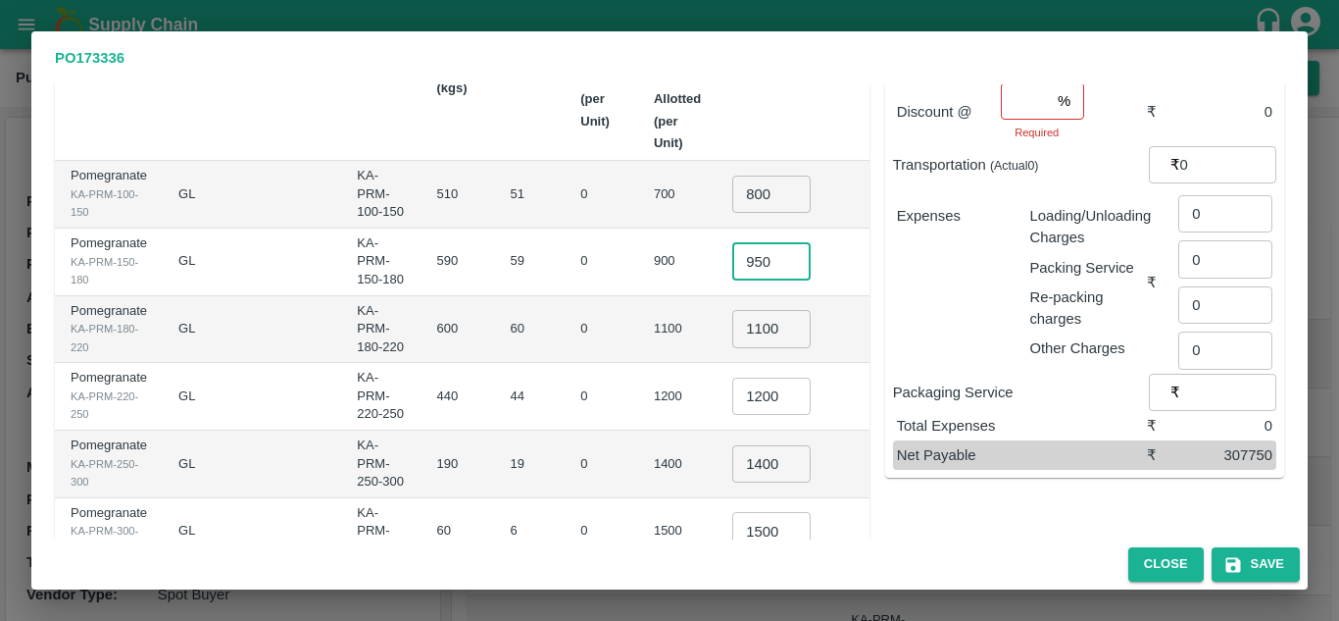
type input "950"
click at [745, 377] on input "1200" at bounding box center [771, 395] width 78 height 37
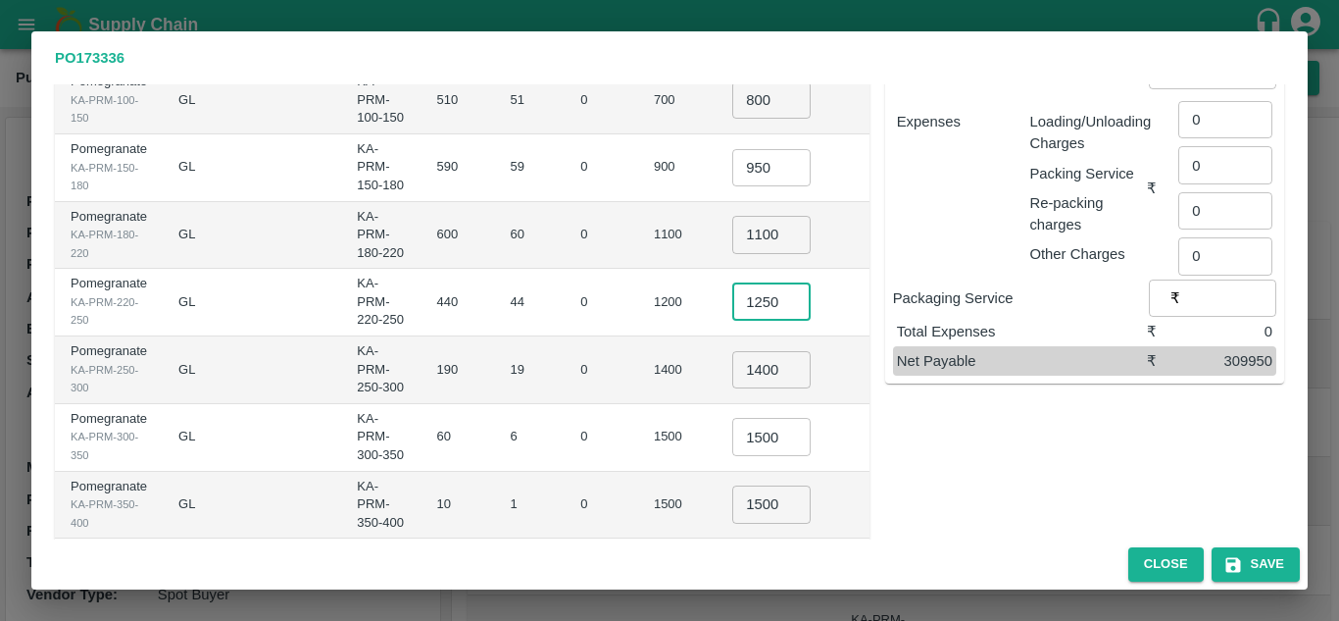
scroll to position [289, 0]
type input "1250"
click at [732, 484] on input "1500" at bounding box center [771, 502] width 78 height 37
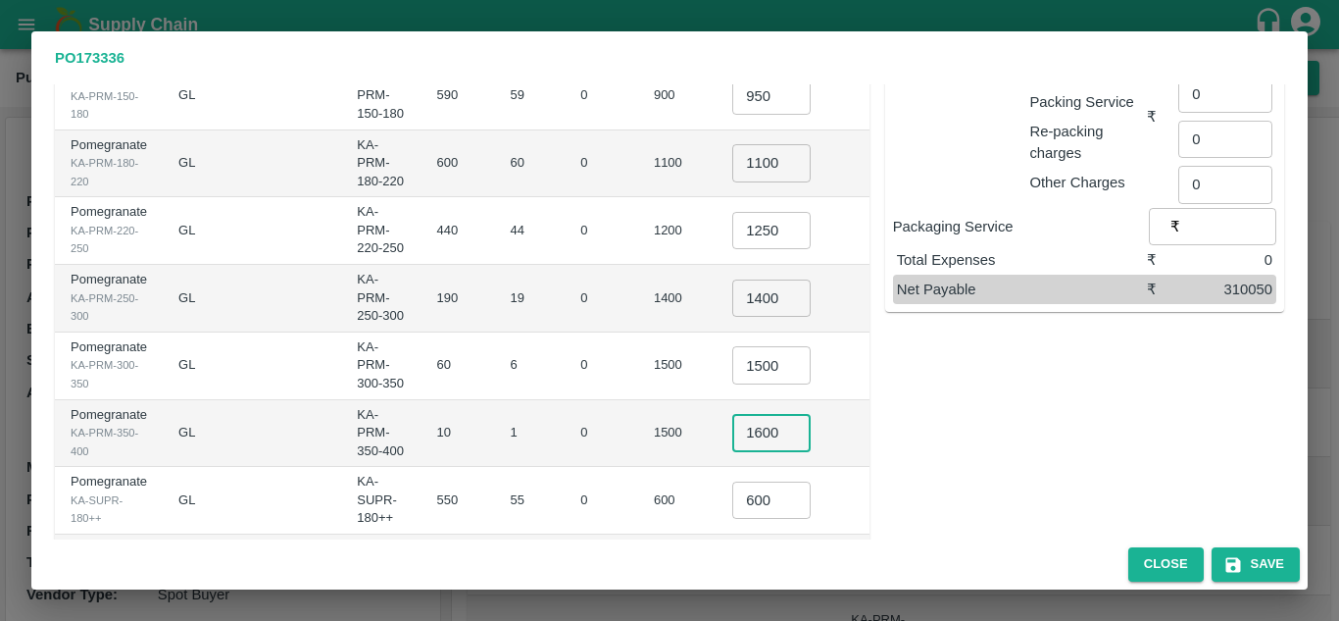
scroll to position [376, 0]
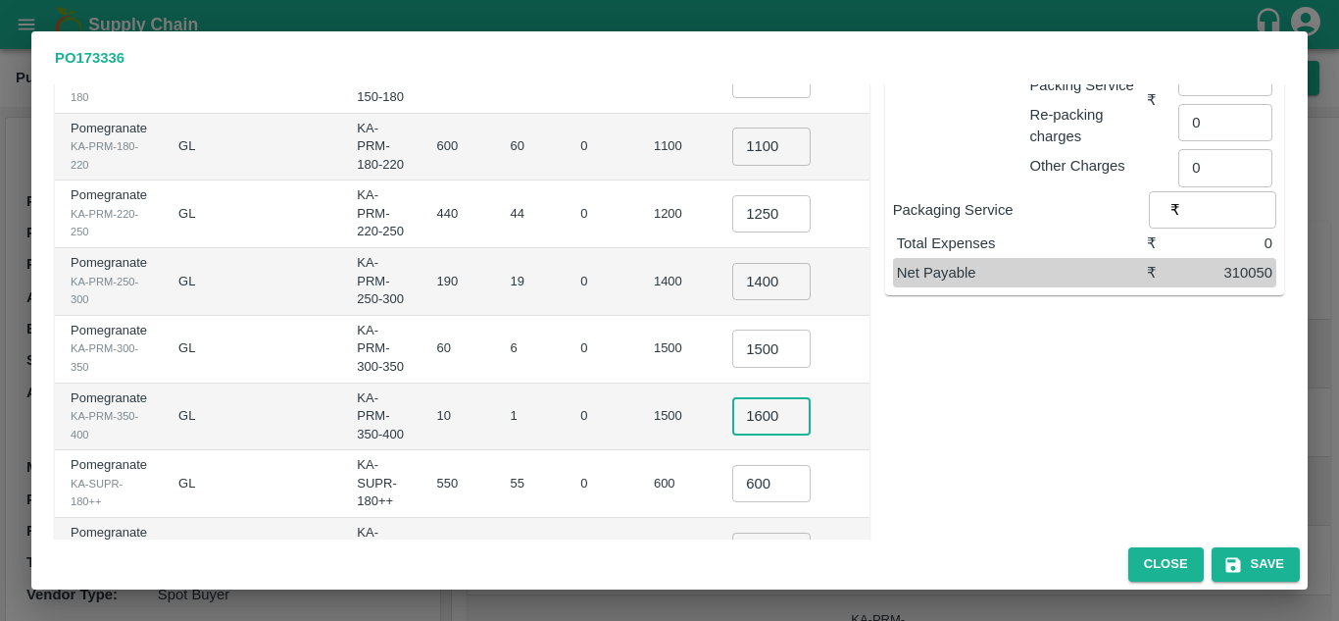
type input "1600"
click at [745, 465] on input "600" at bounding box center [771, 483] width 78 height 37
type input "650"
click at [745, 532] on input "400" at bounding box center [771, 550] width 78 height 37
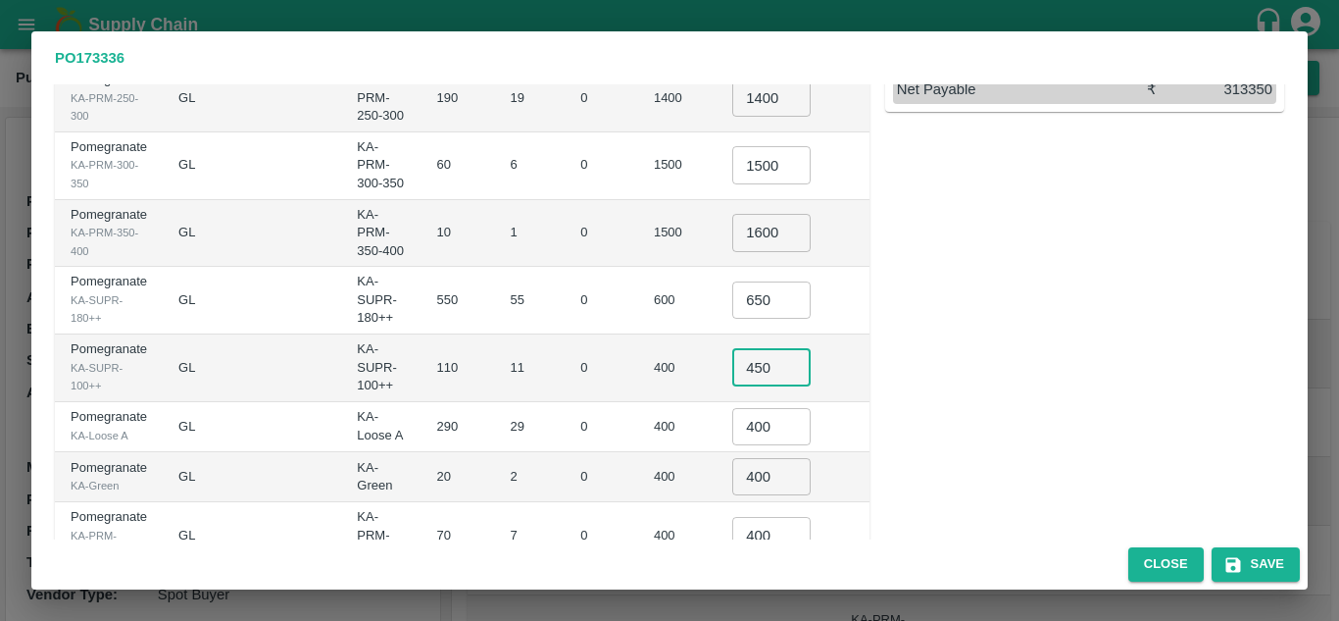
scroll to position [563, 0]
type input "450"
click at [741, 405] on input "400" at bounding box center [771, 423] width 78 height 37
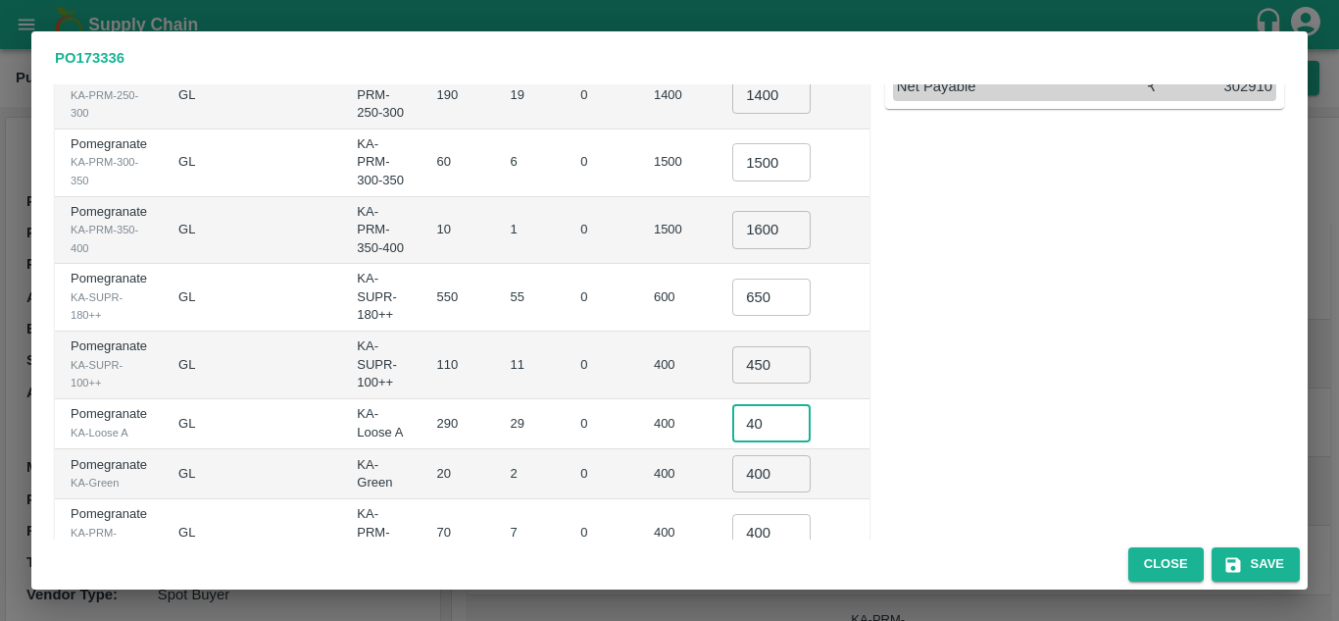
type input "4"
type input "5"
type input "650"
click at [745, 455] on input "400" at bounding box center [771, 473] width 78 height 37
click at [908, 449] on div "Sub-Total ₹ 320600 Commission* @ % ​ Required ₹ 0 Discount @ % ​ Required ₹ 0 T…" at bounding box center [1077, 183] width 415 height 1189
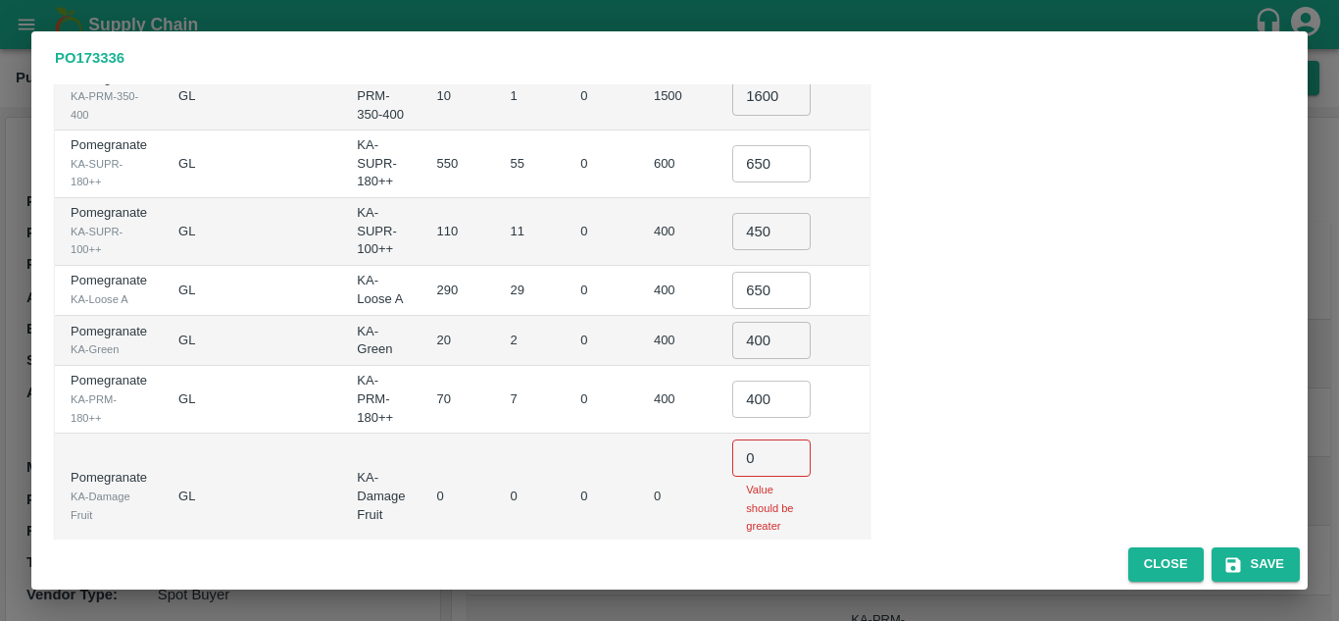
scroll to position [695, 0]
click at [742, 440] on input "0" at bounding box center [771, 458] width 78 height 37
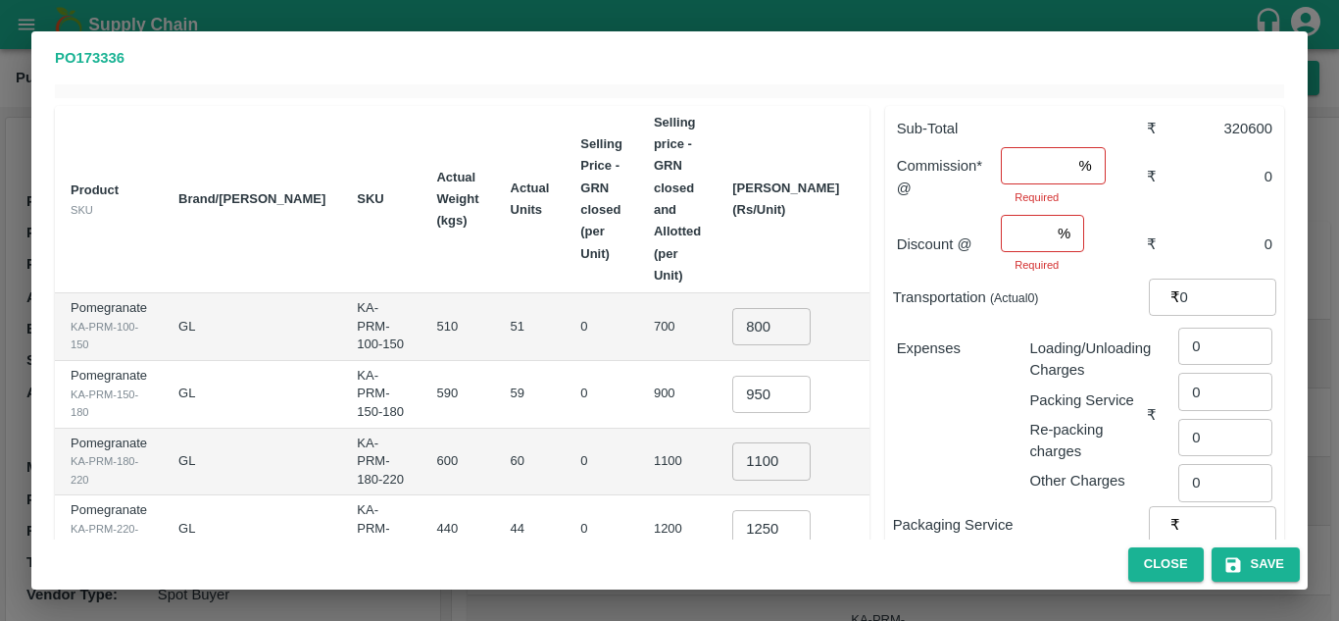
scroll to position [61, 0]
type input "1"
click at [1033, 148] on input "number" at bounding box center [1036, 166] width 70 height 37
type input "1"
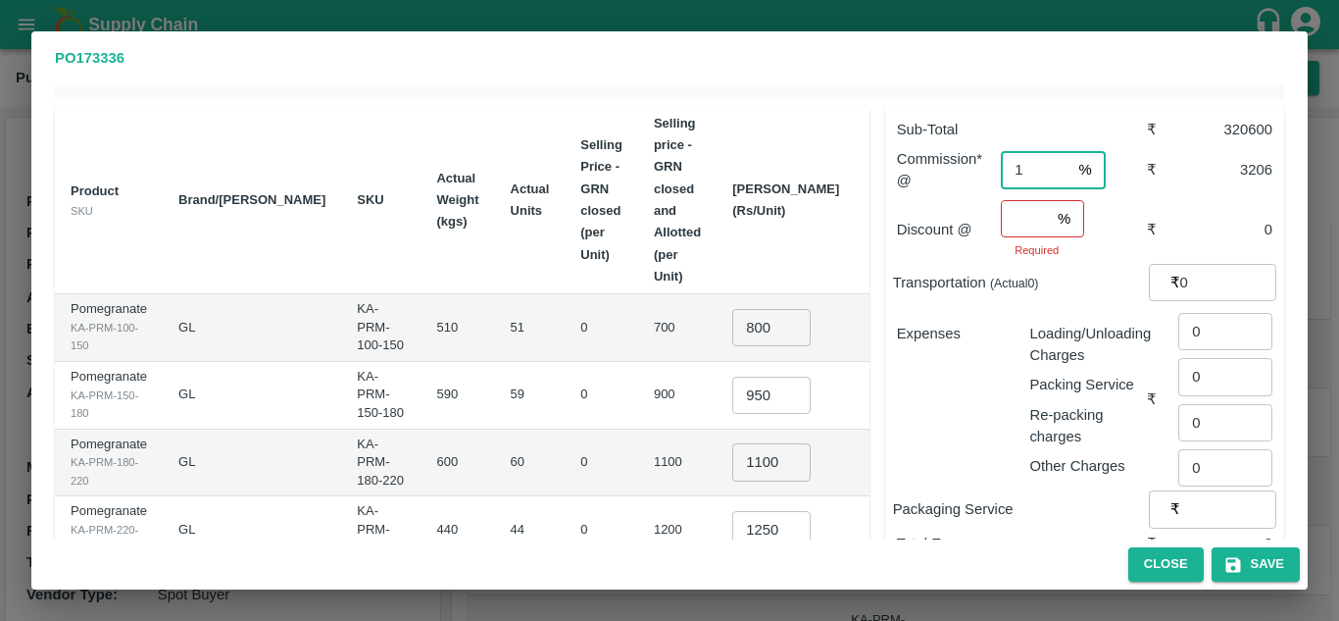
scroll to position [0, 0]
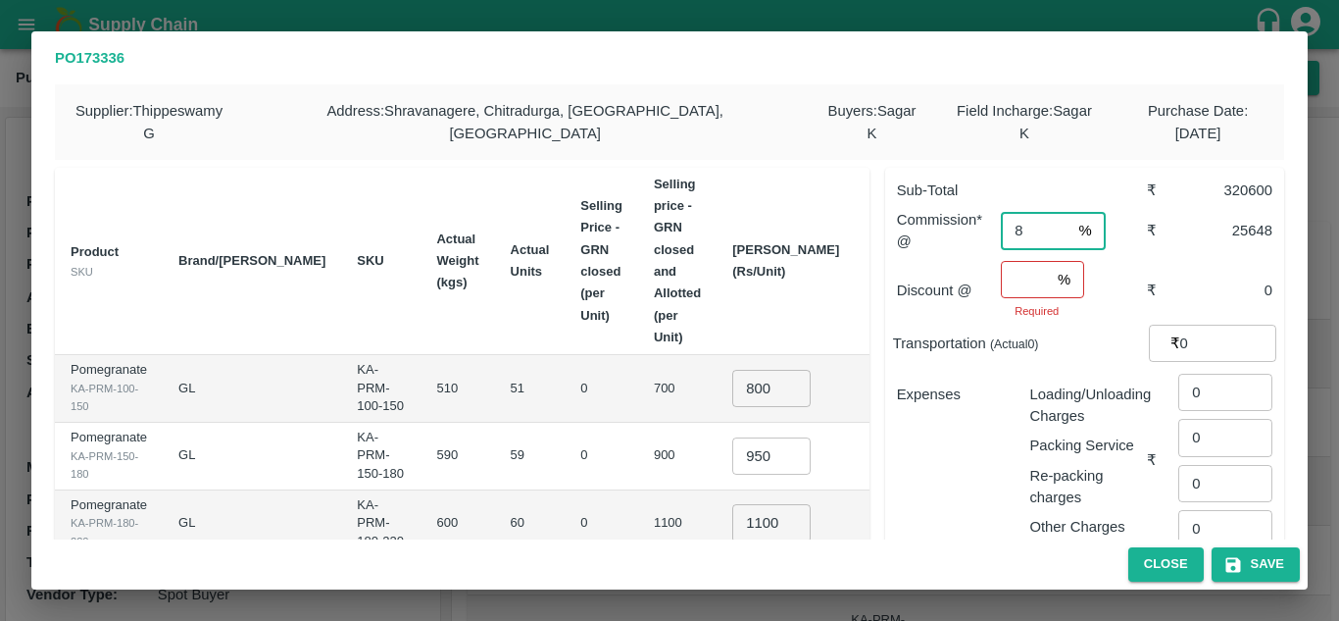
type input "8"
click at [1027, 261] on input "number" at bounding box center [1025, 279] width 49 height 37
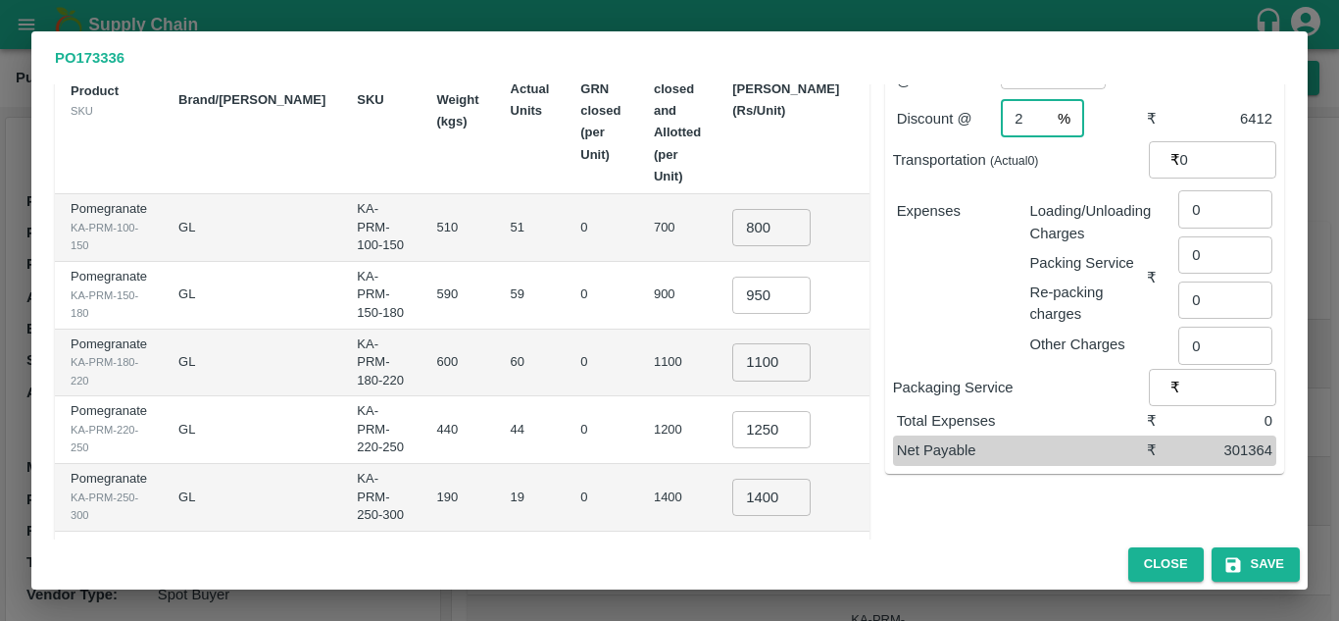
scroll to position [162, 0]
type input "2"
click at [1274, 559] on button "Save" at bounding box center [1256, 564] width 88 height 34
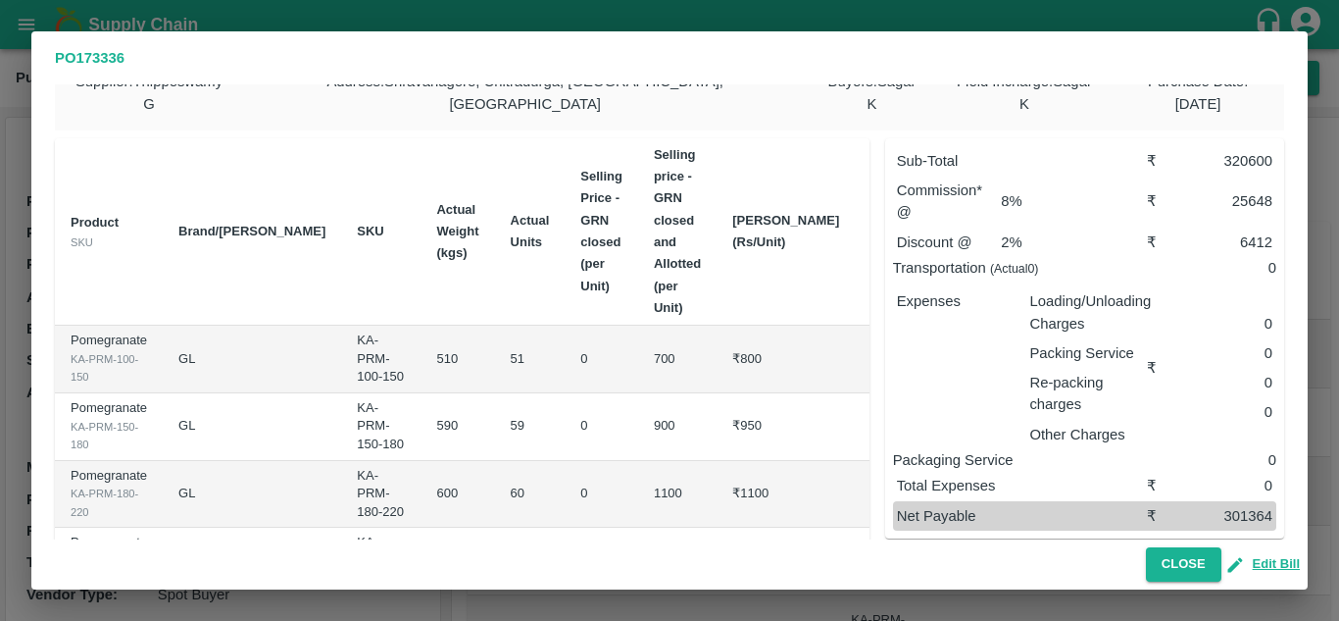
scroll to position [0, 0]
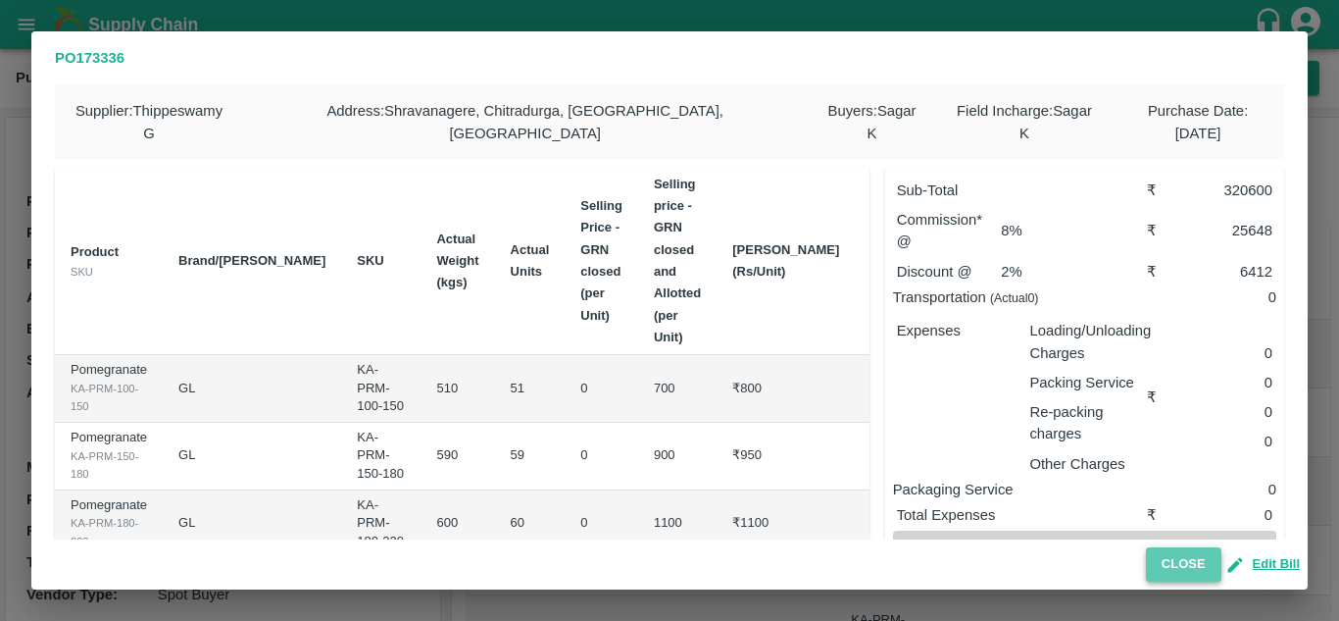
click at [1183, 573] on button "Close" at bounding box center [1183, 564] width 75 height 34
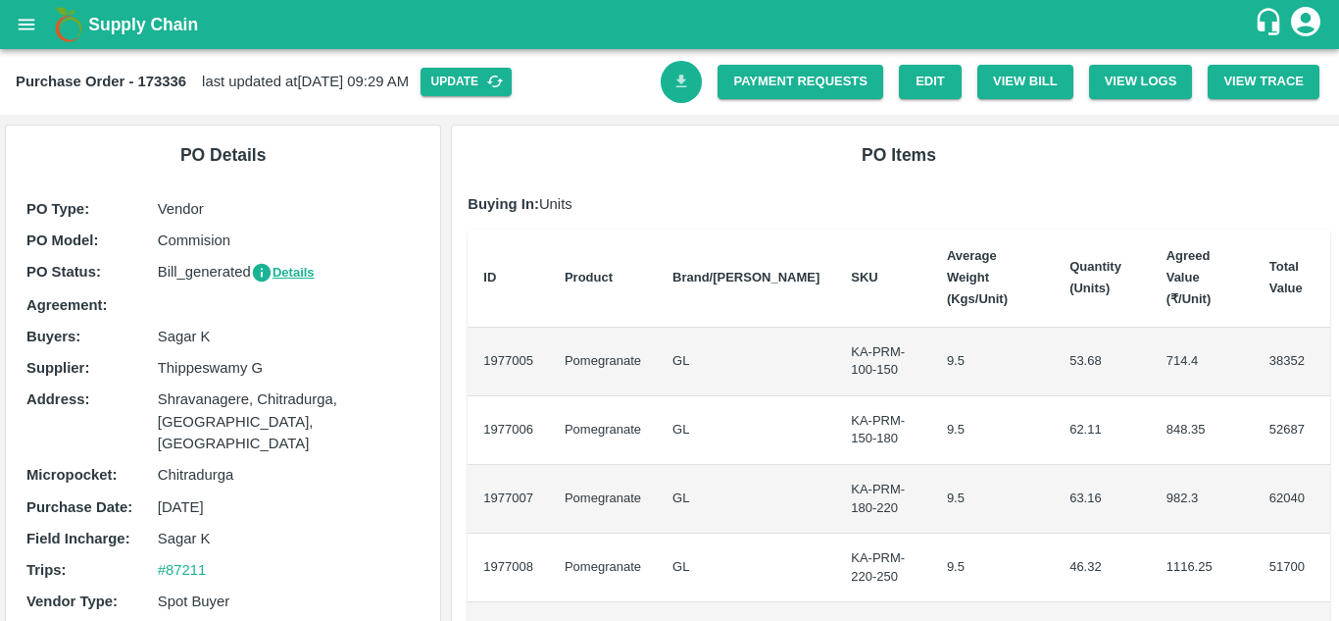
click at [678, 83] on icon "Download Bill" at bounding box center [682, 81] width 11 height 13
